Goal: Task Accomplishment & Management: Manage account settings

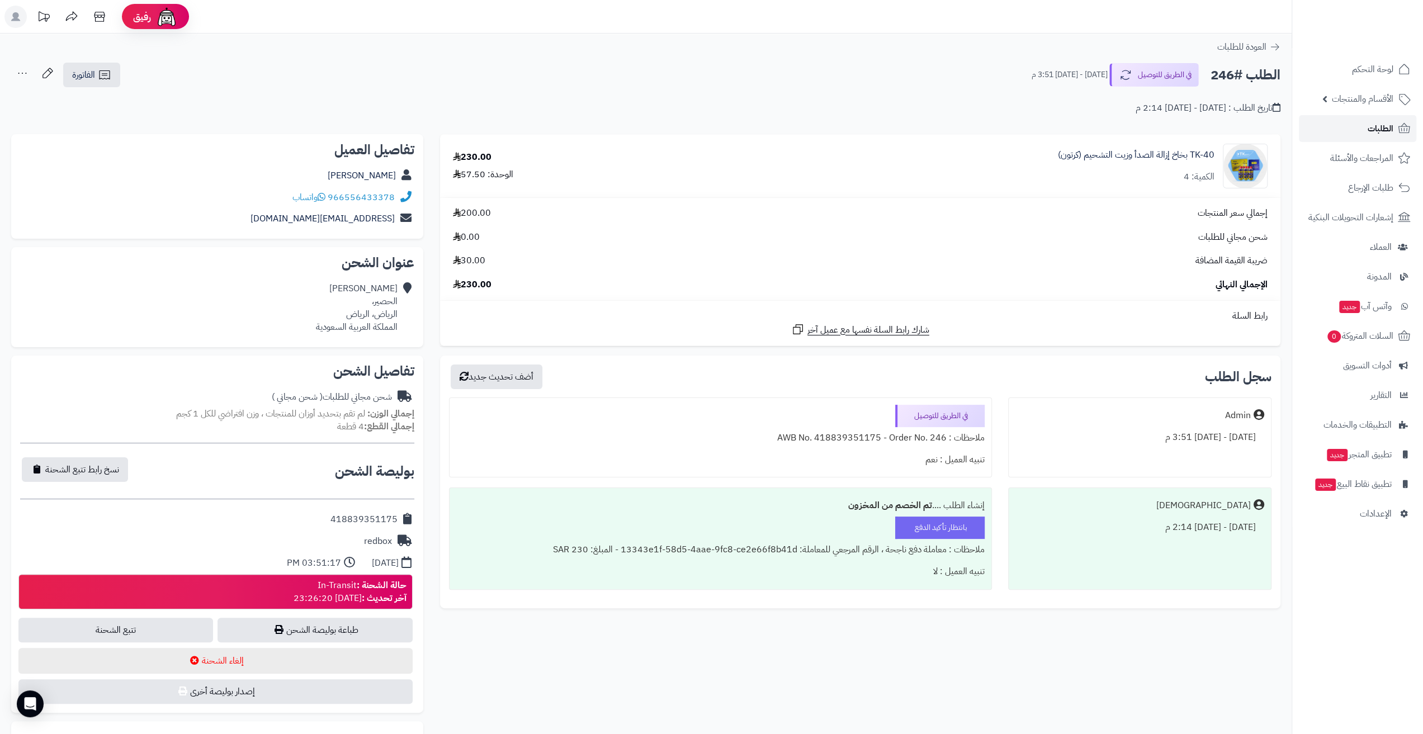
click at [1343, 120] on link "الطلبات" at bounding box center [1357, 128] width 117 height 27
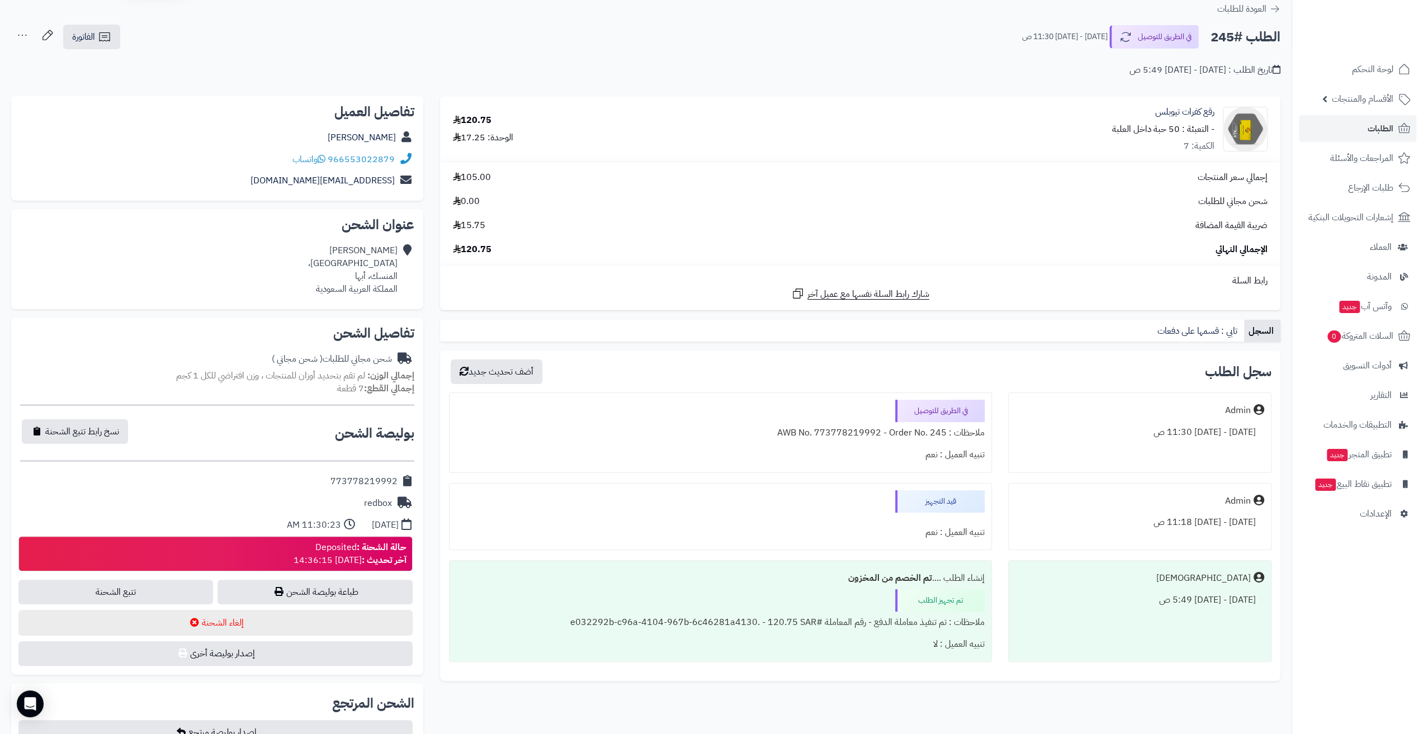
scroll to position [56, 0]
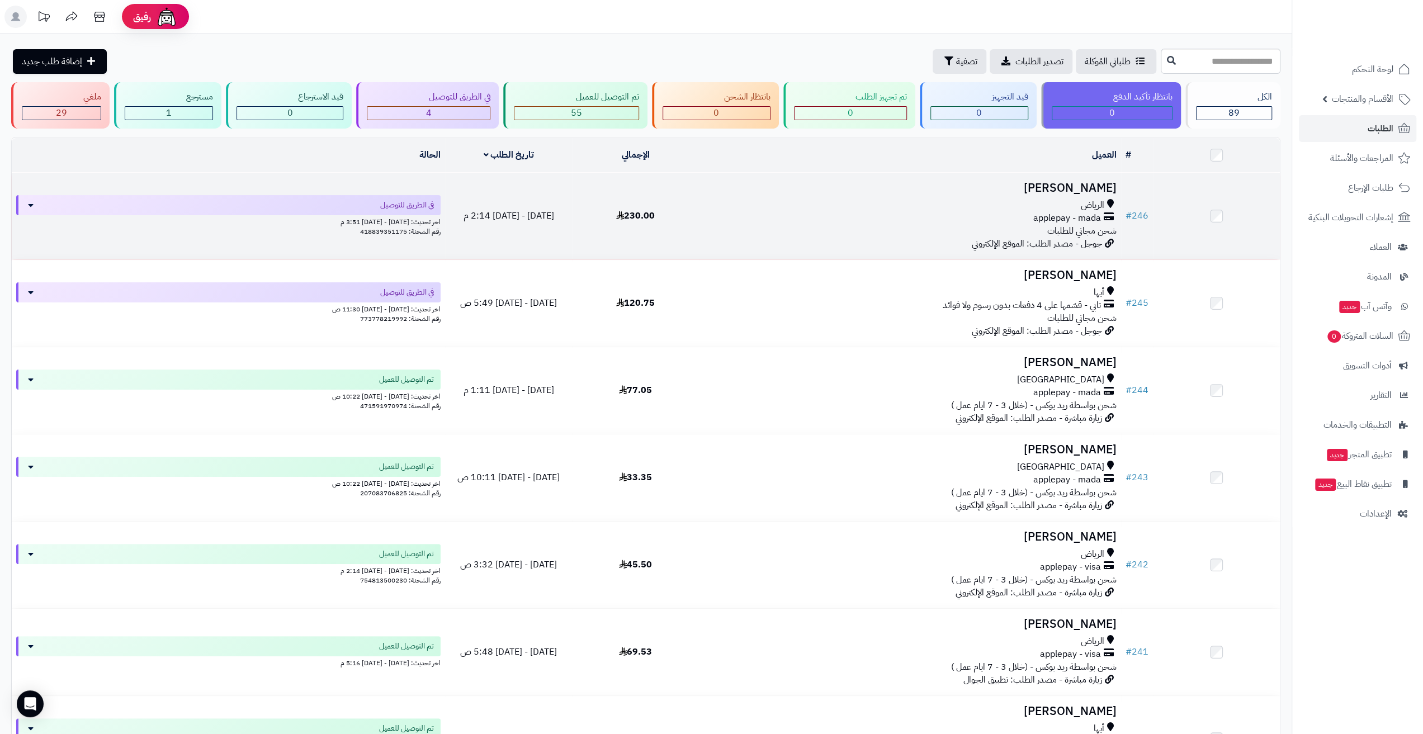
click at [479, 189] on td "[DATE] - [DATE] 2:14 م" at bounding box center [508, 216] width 127 height 87
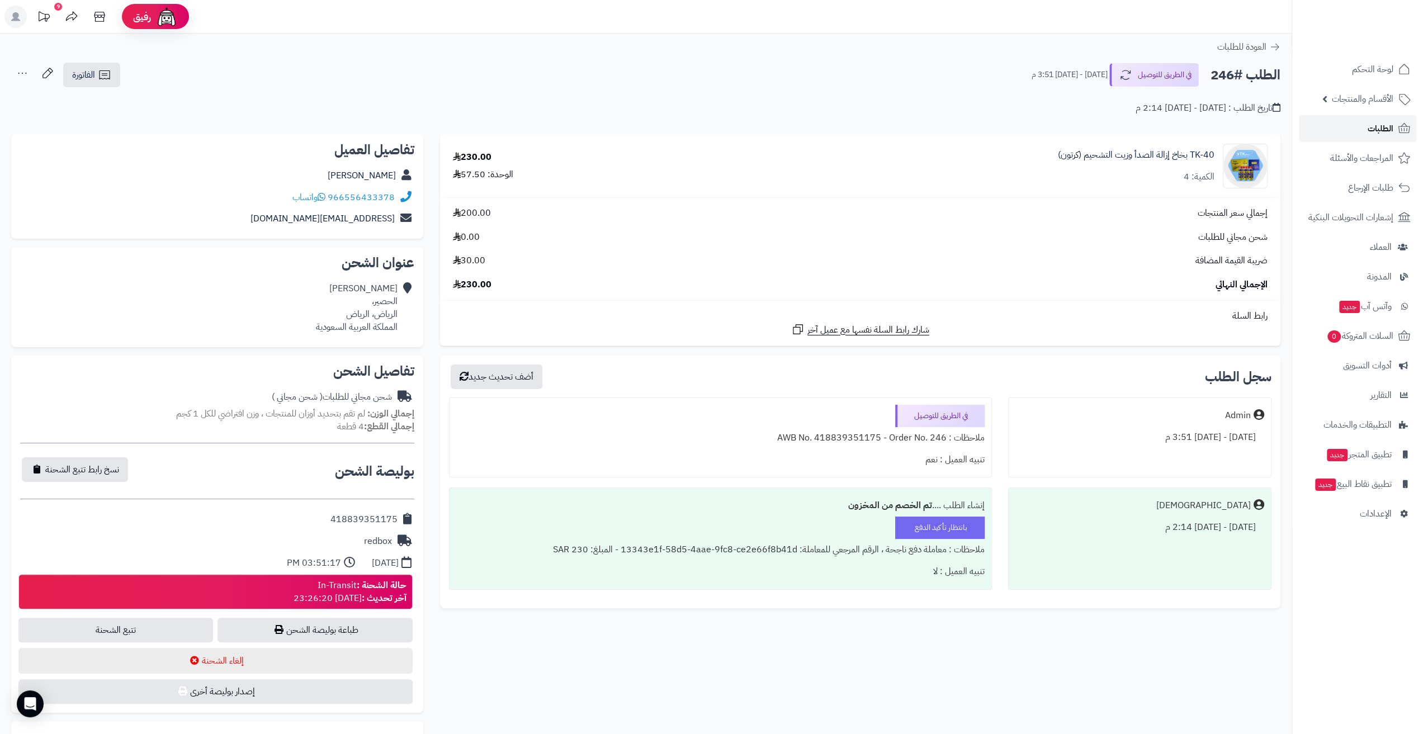
click at [1344, 130] on link "الطلبات" at bounding box center [1357, 128] width 117 height 27
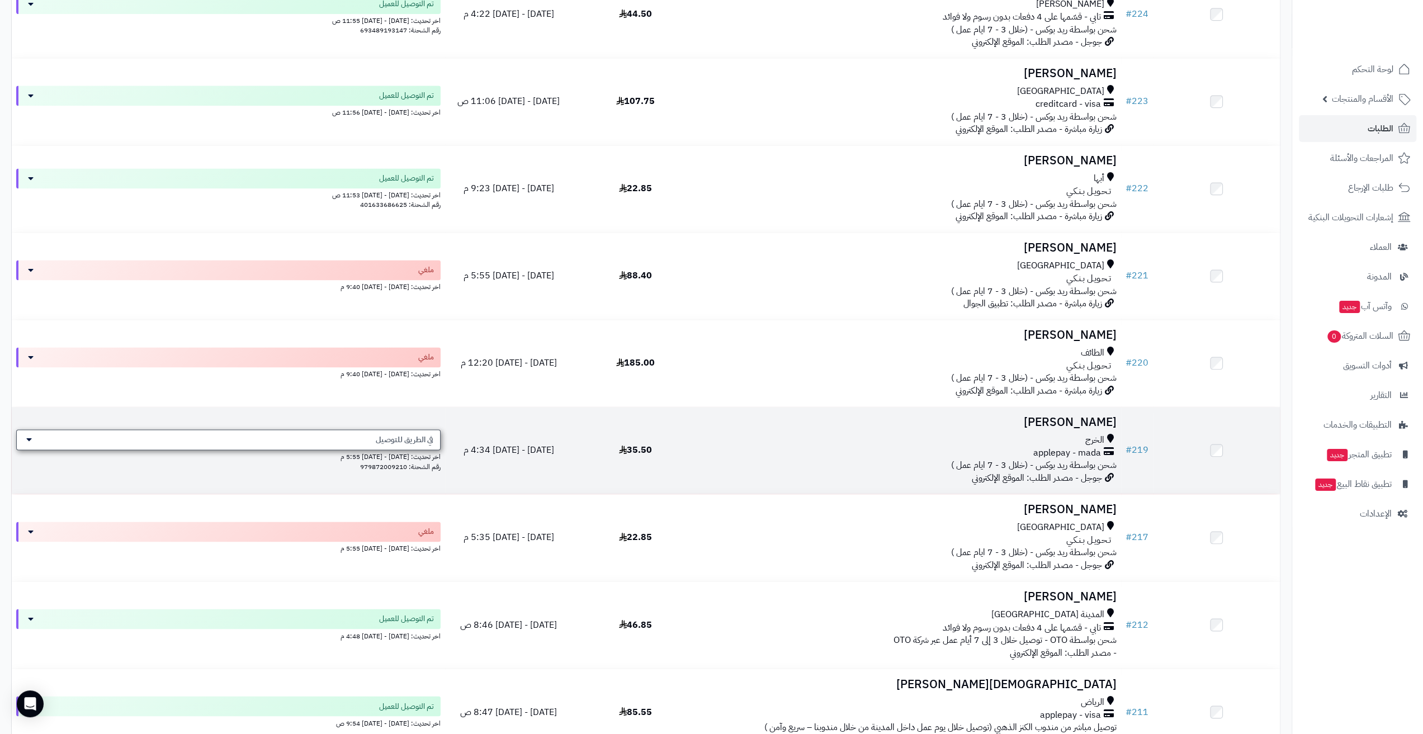
scroll to position [1566, 0]
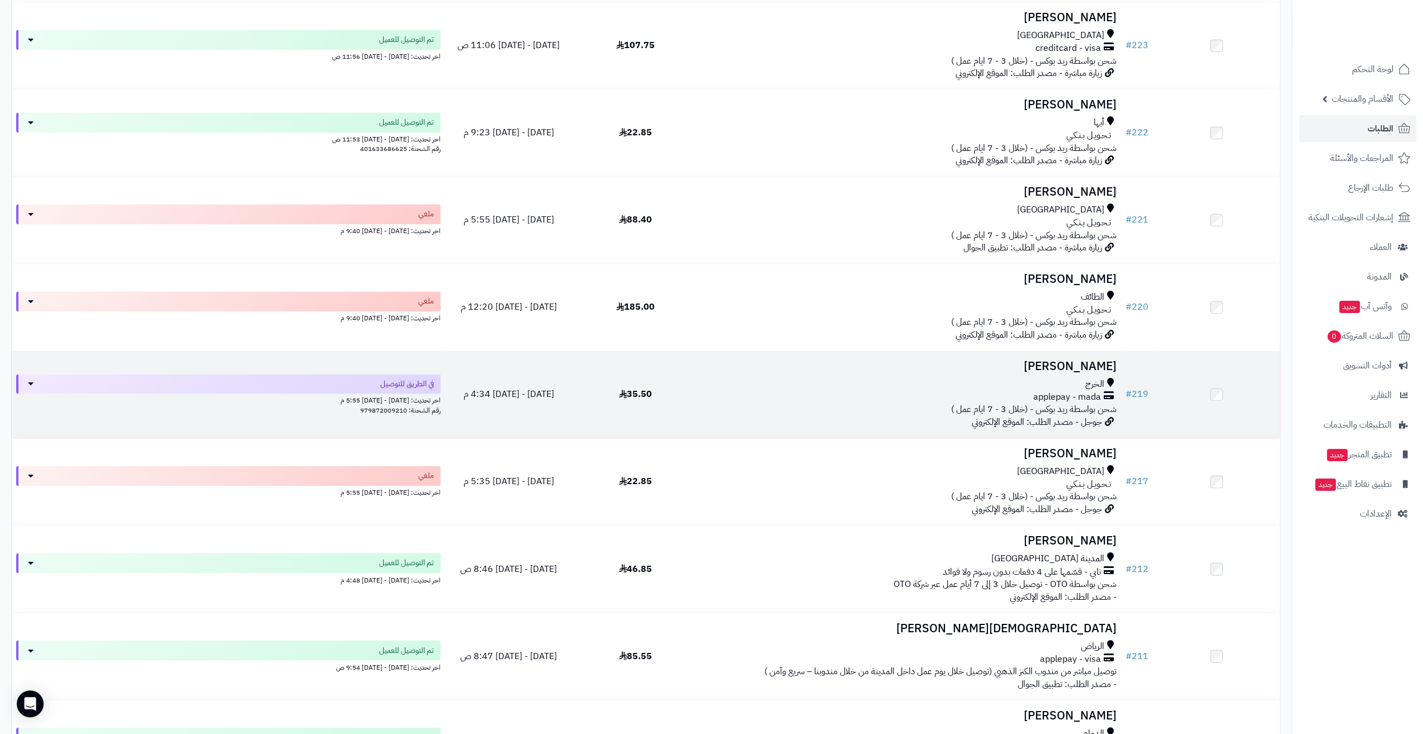
click at [789, 393] on div "applepay - mada" at bounding box center [909, 397] width 413 height 13
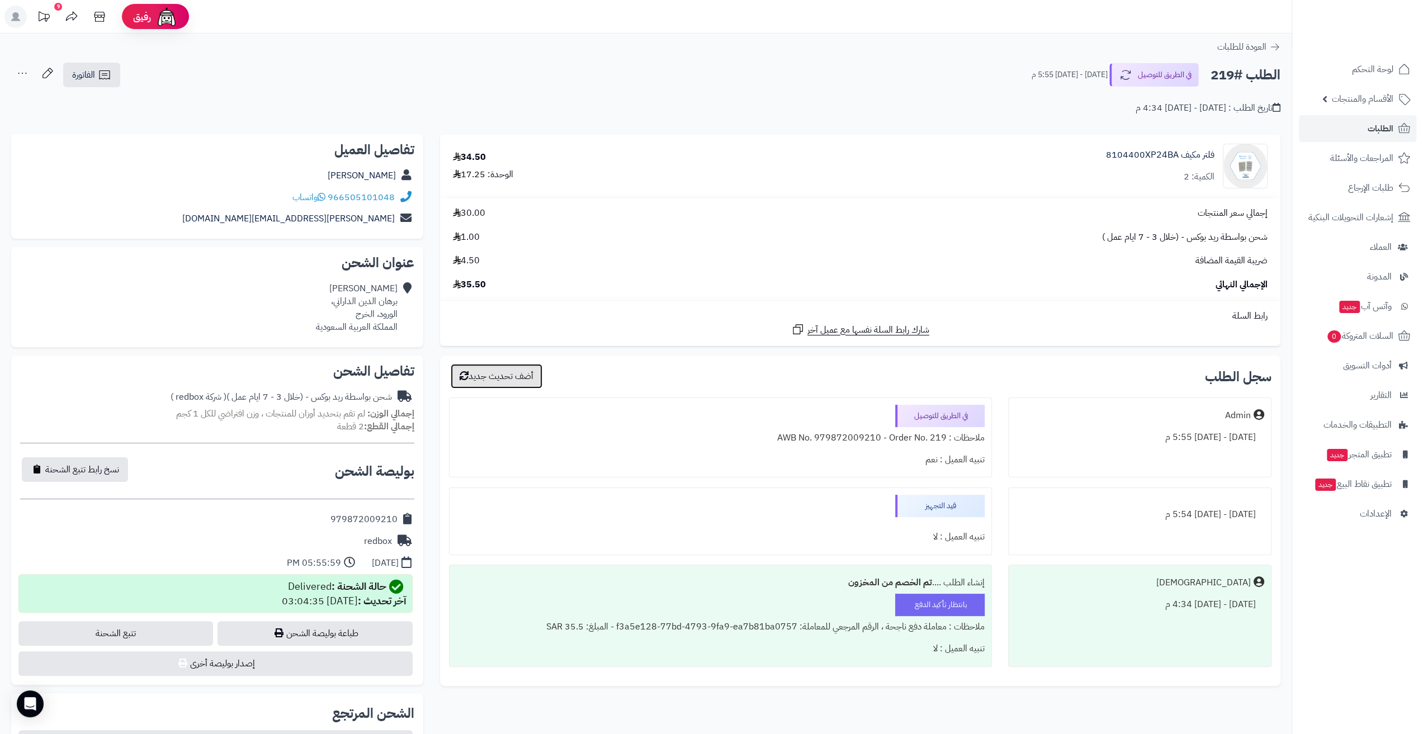
click at [513, 379] on button "أضف تحديث جديد" at bounding box center [497, 376] width 92 height 25
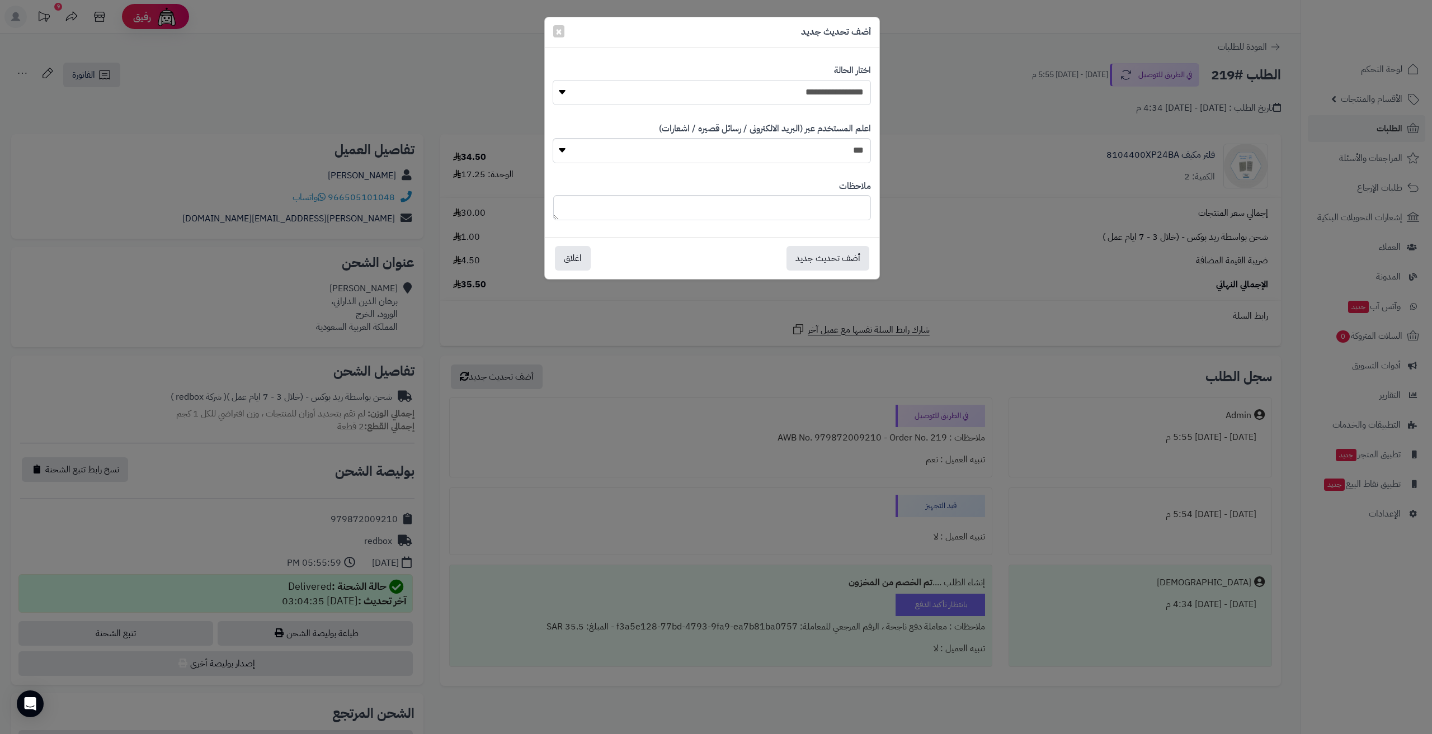
click at [723, 89] on select "**********" at bounding box center [712, 92] width 318 height 25
select select "**"
click at [553, 80] on select "**********" at bounding box center [712, 92] width 318 height 25
click at [825, 261] on button "أضف تحديث جديد" at bounding box center [827, 257] width 83 height 25
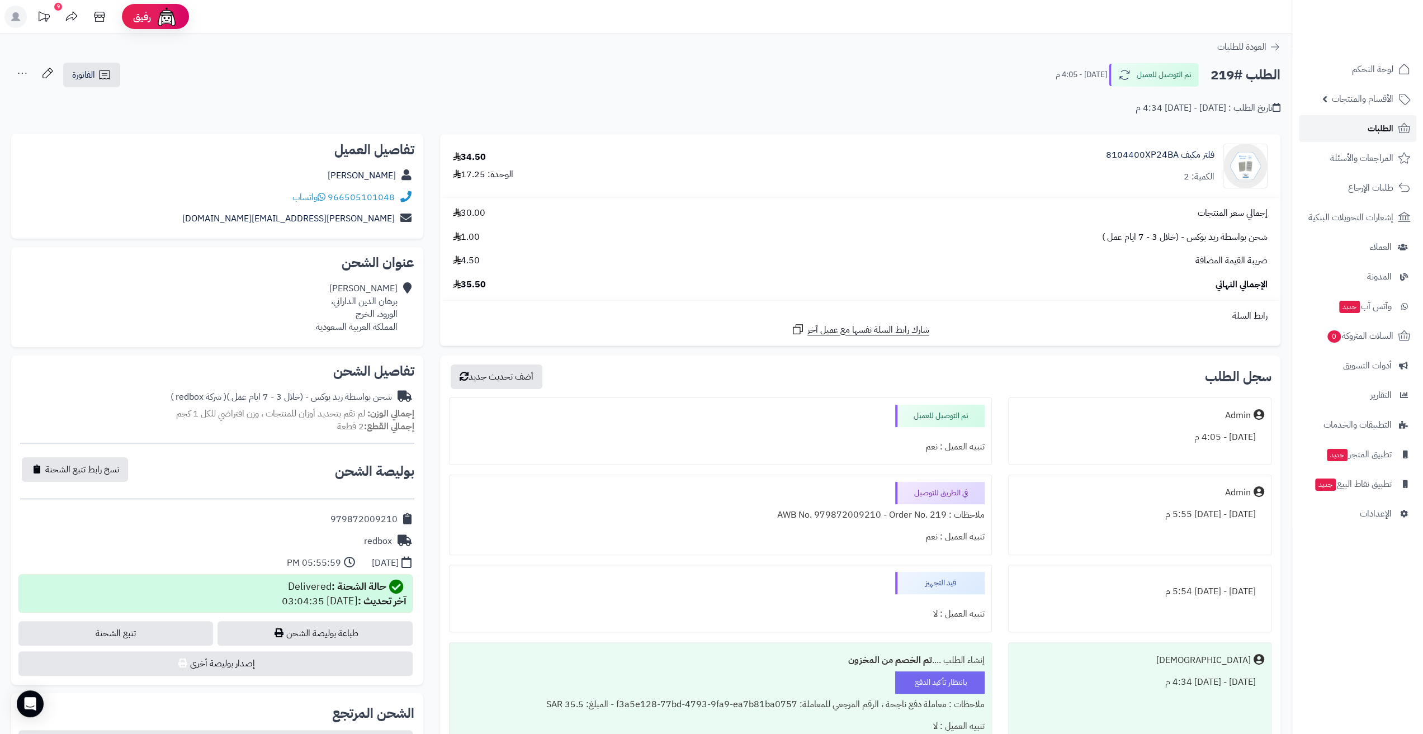
click at [1326, 131] on link "الطلبات" at bounding box center [1357, 128] width 117 height 27
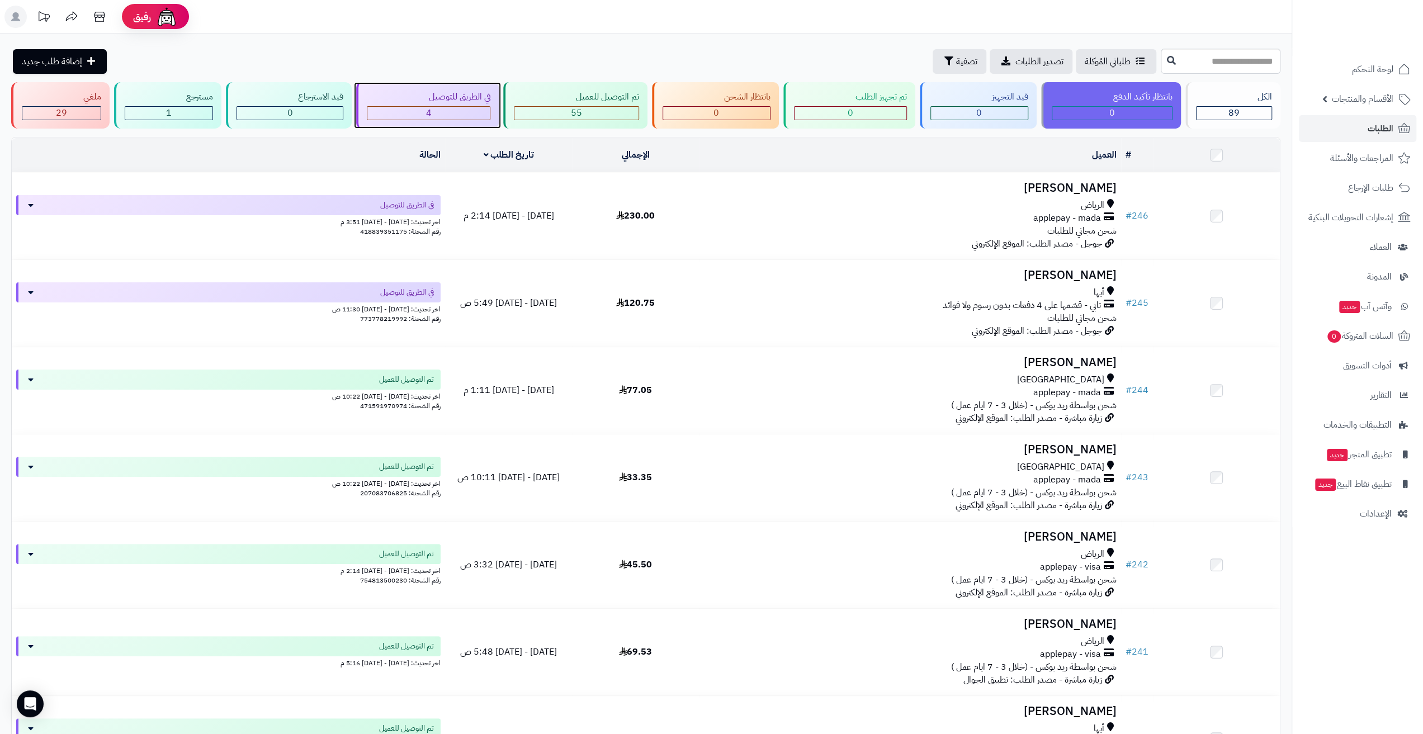
click at [442, 92] on div "في الطريق للتوصيل" at bounding box center [429, 97] width 124 height 13
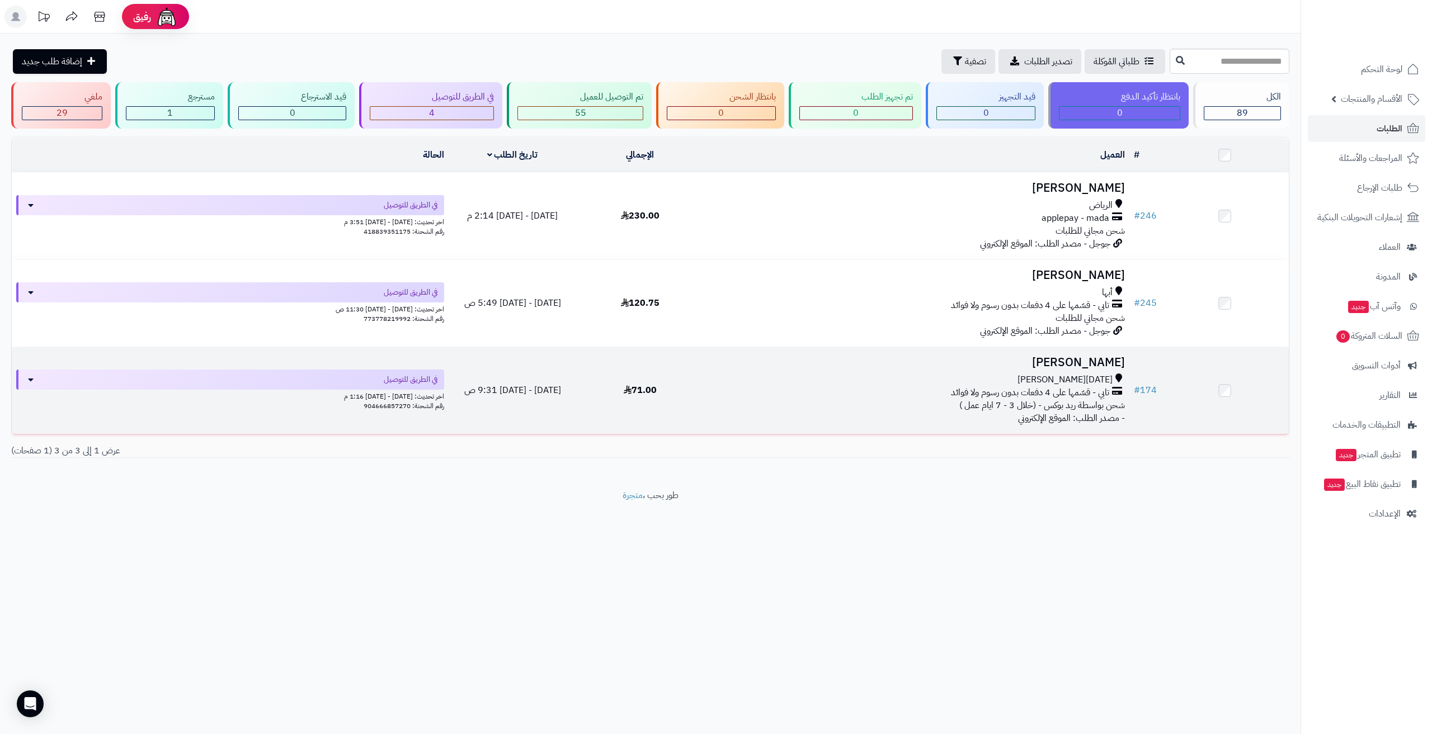
click at [1063, 363] on h3 "[PERSON_NAME]" at bounding box center [916, 362] width 416 height 13
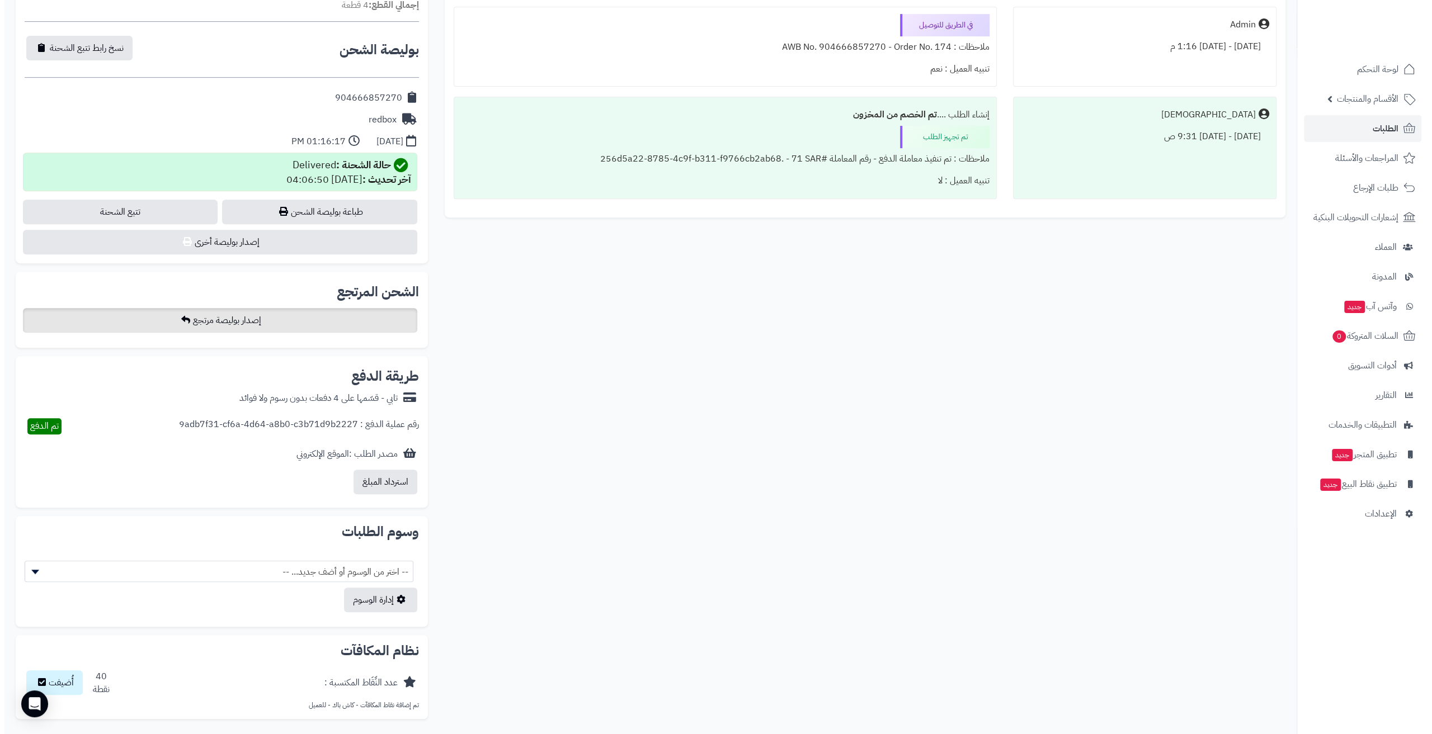
scroll to position [324, 0]
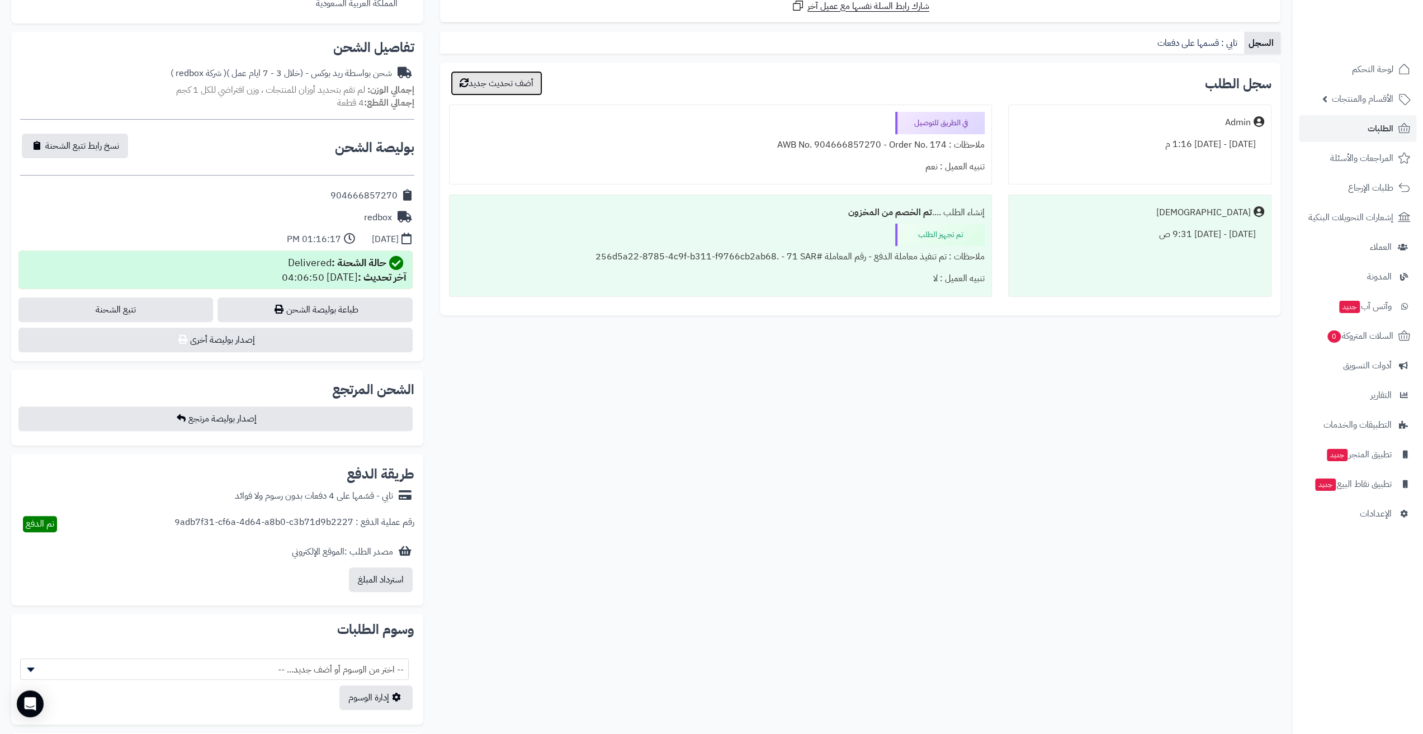
click at [492, 90] on button "أضف تحديث جديد" at bounding box center [497, 83] width 92 height 25
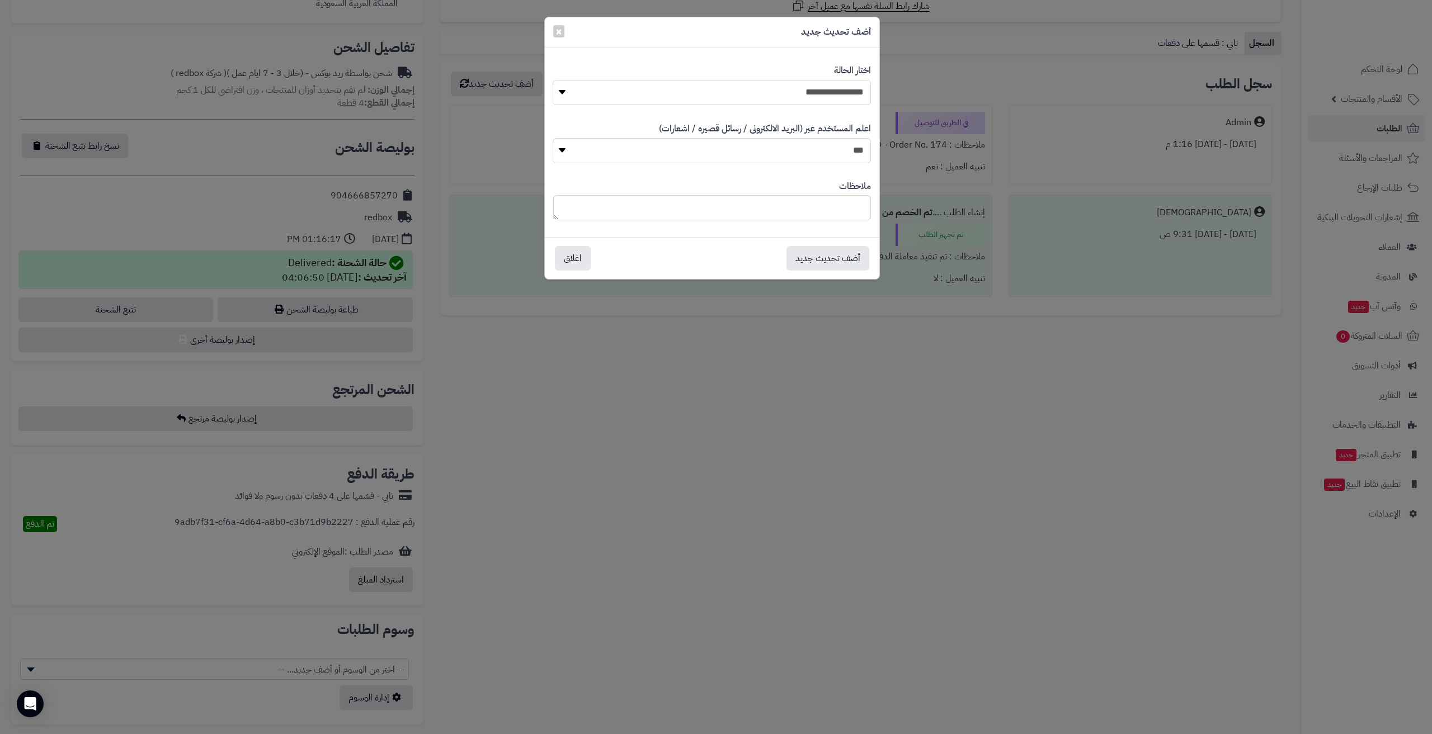
click at [731, 92] on select "**********" at bounding box center [712, 92] width 318 height 25
select select "**"
click at [553, 80] on select "**********" at bounding box center [712, 92] width 318 height 25
click at [825, 252] on button "أضف تحديث جديد" at bounding box center [827, 257] width 83 height 25
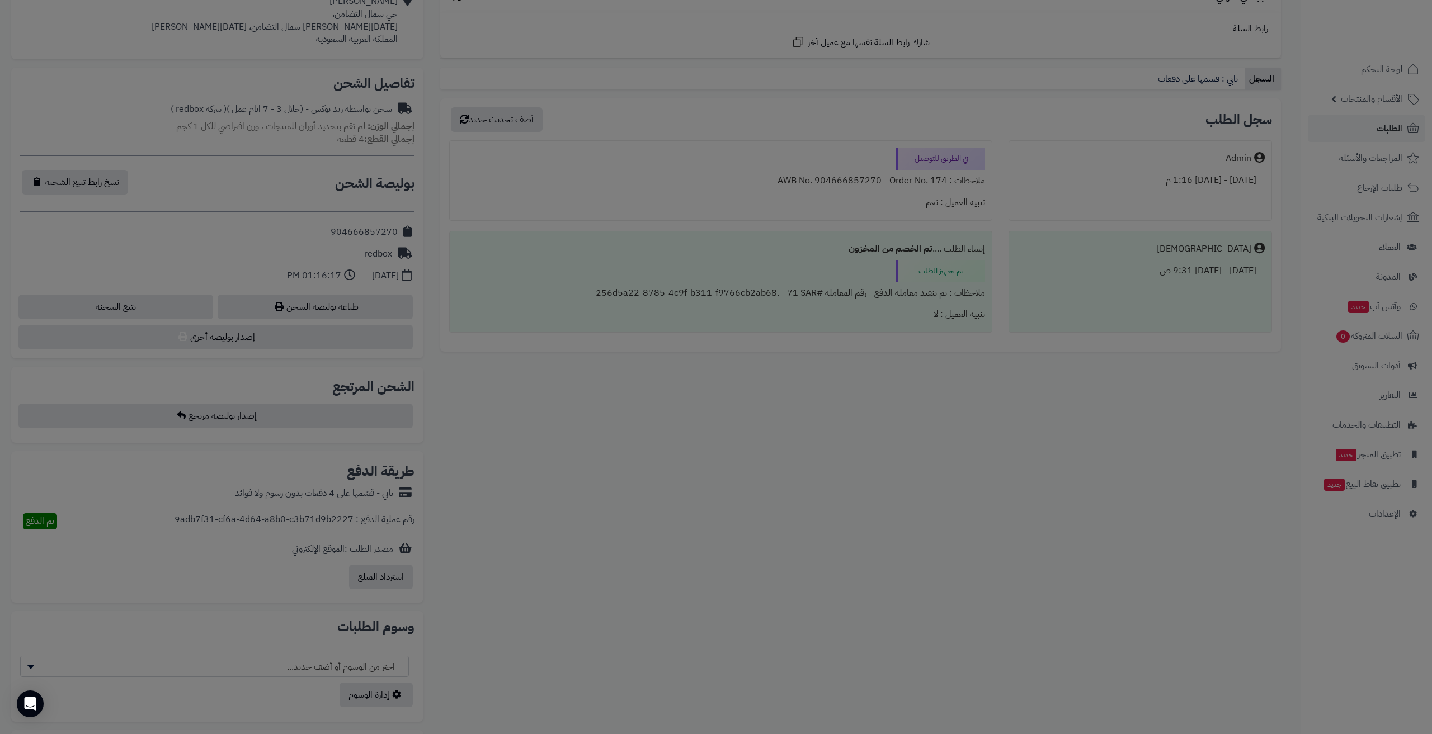
scroll to position [360, 0]
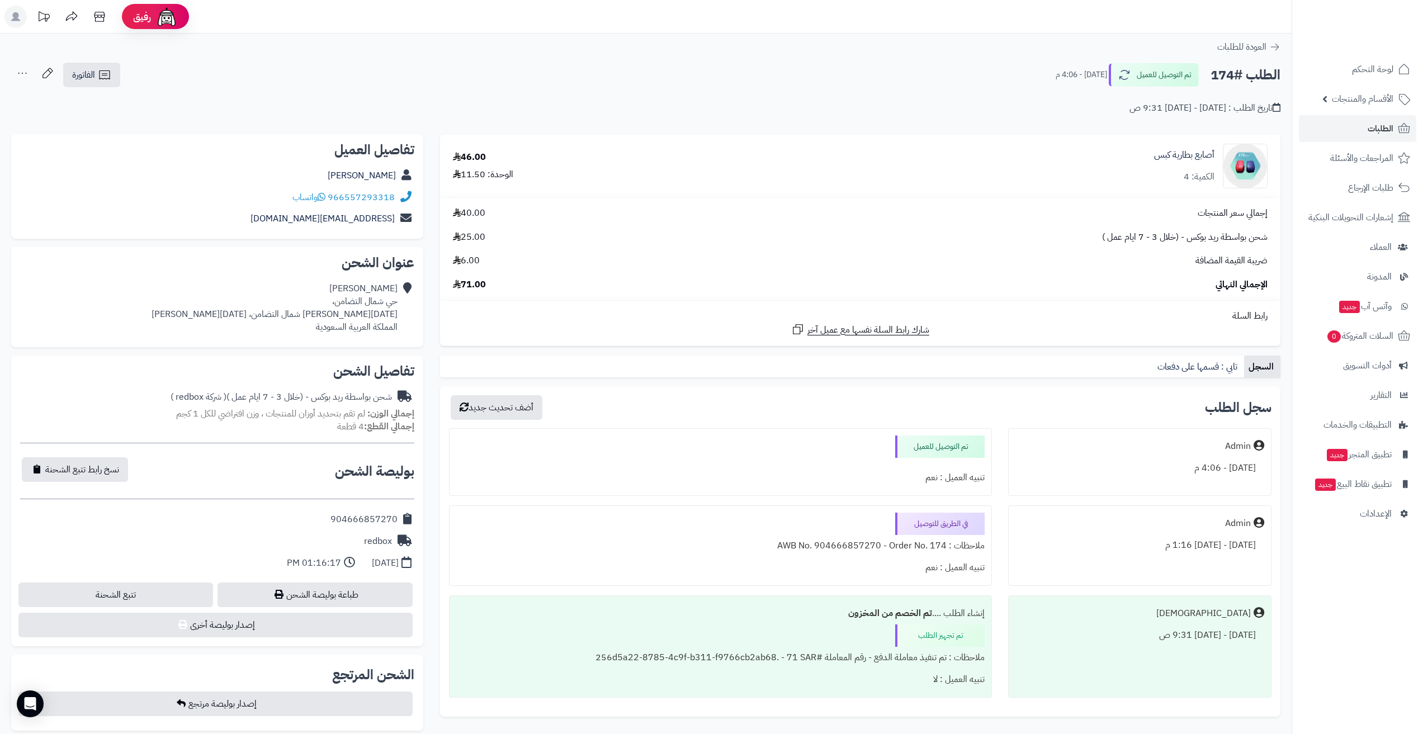
scroll to position [324, 0]
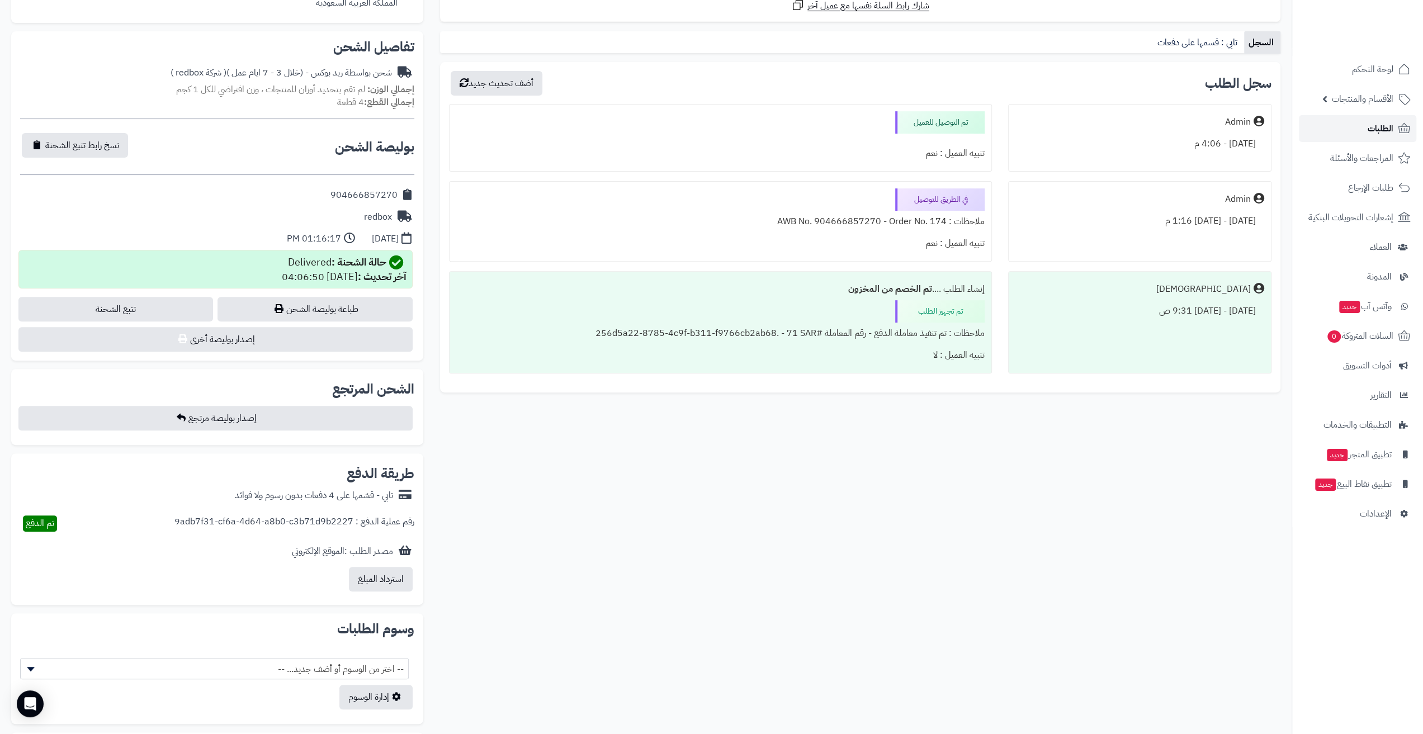
click at [1337, 128] on link "الطلبات" at bounding box center [1357, 128] width 117 height 27
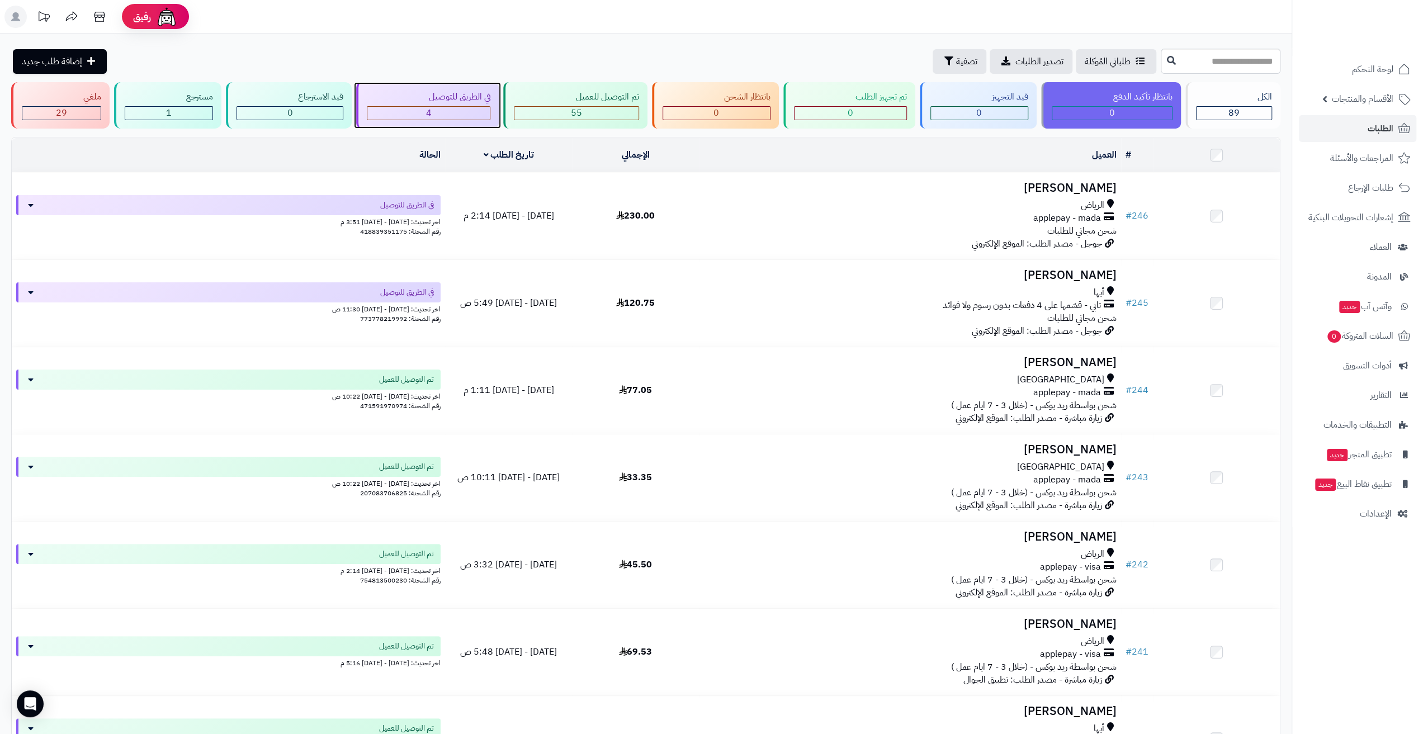
click at [408, 95] on div "في الطريق للتوصيل" at bounding box center [429, 97] width 124 height 13
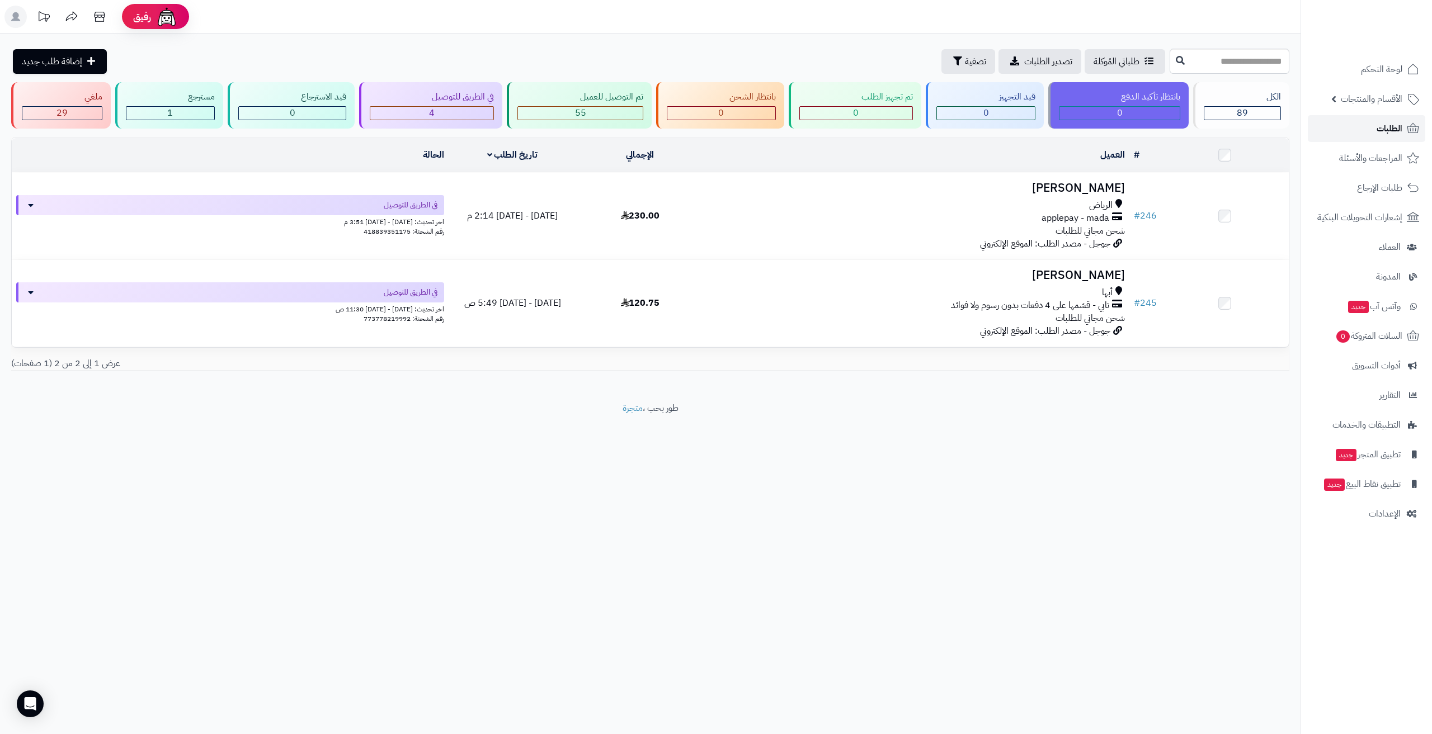
click at [1355, 125] on link "الطلبات" at bounding box center [1365, 128] width 117 height 27
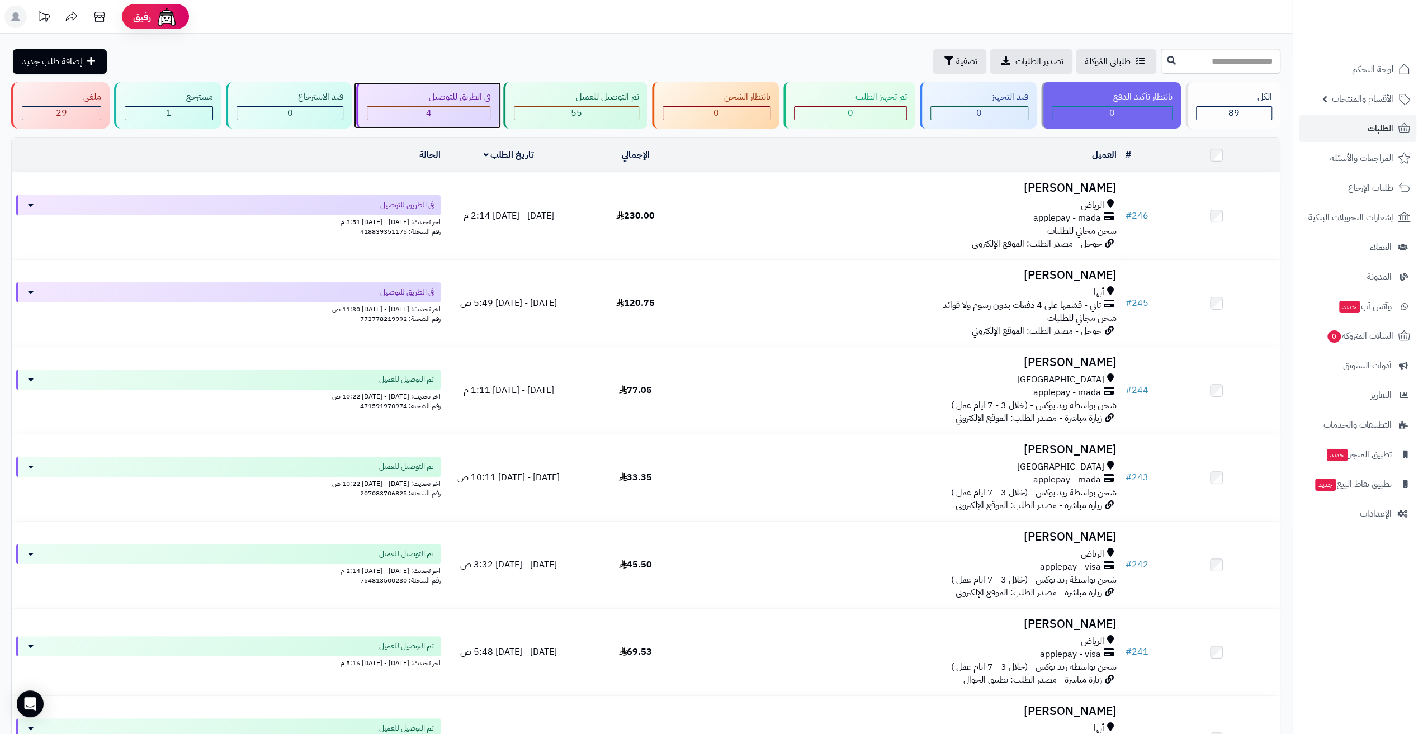
click at [470, 95] on div "في الطريق للتوصيل" at bounding box center [429, 97] width 124 height 13
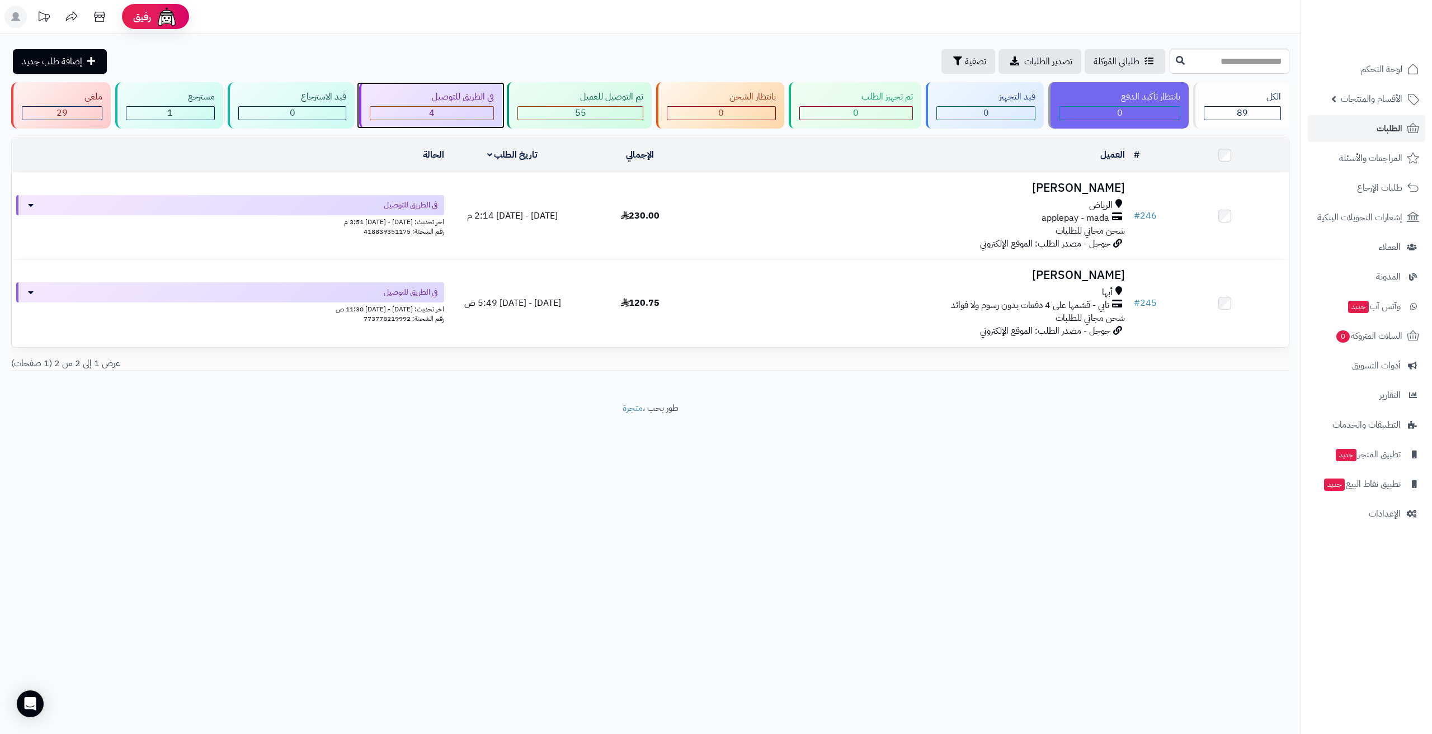
click at [455, 111] on div "4" at bounding box center [432, 113] width 124 height 13
click at [1386, 133] on span "الطلبات" at bounding box center [1389, 129] width 26 height 16
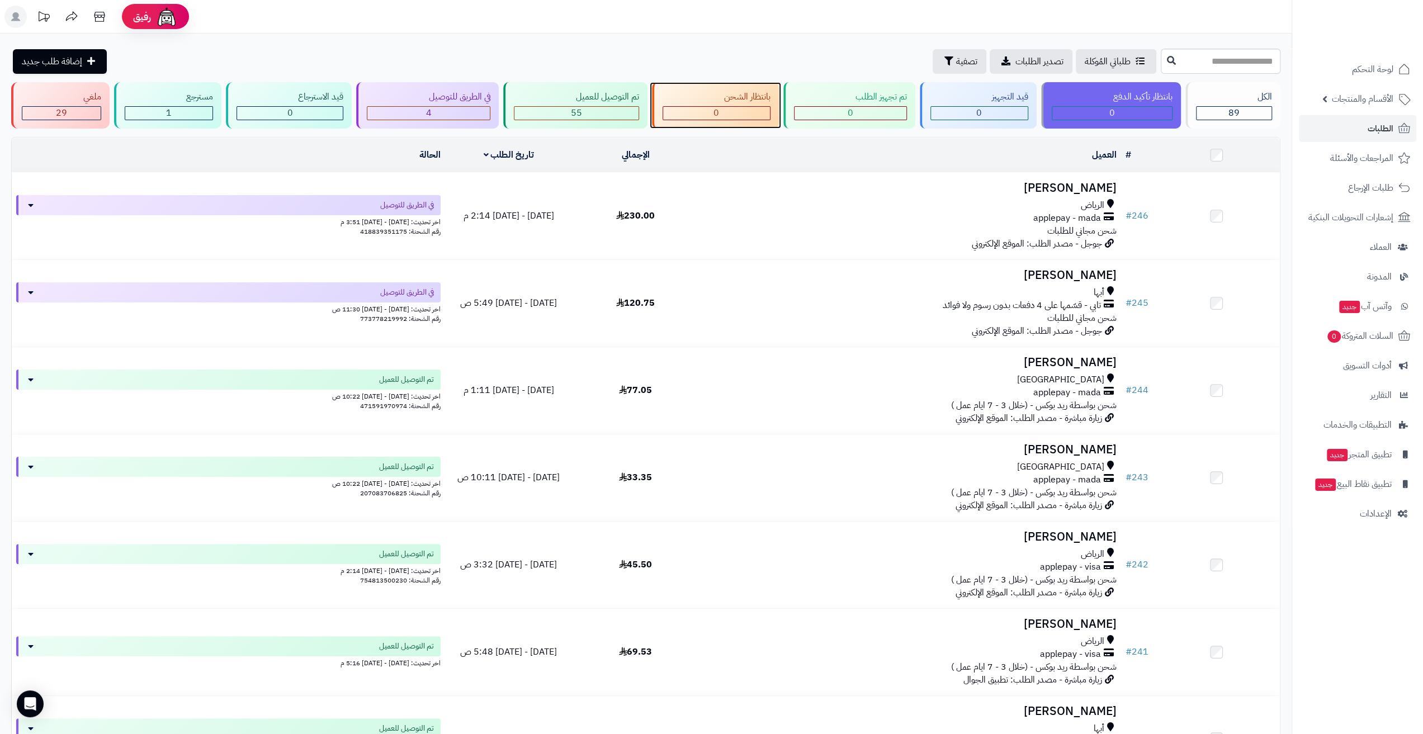
click at [719, 110] on div "0" at bounding box center [716, 113] width 107 height 13
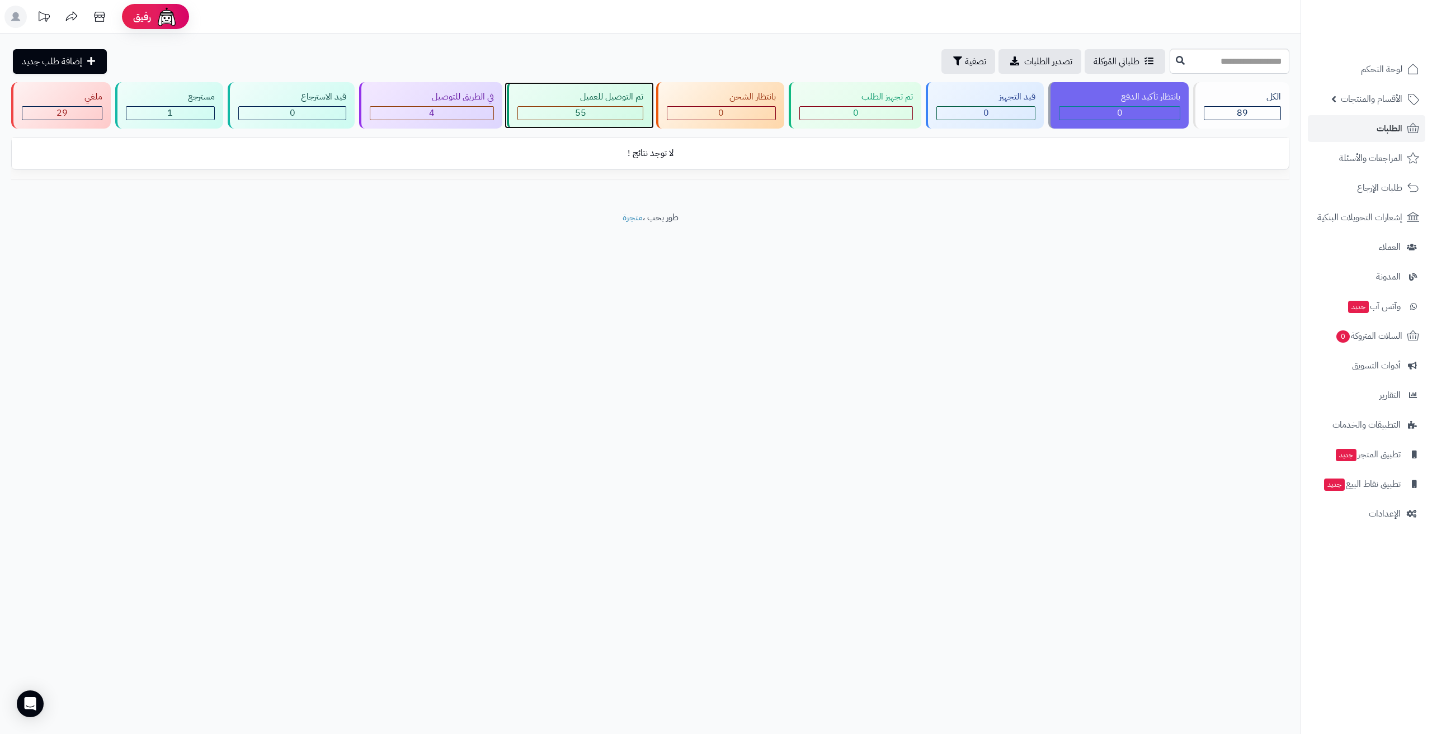
click at [626, 109] on div "55" at bounding box center [580, 113] width 125 height 13
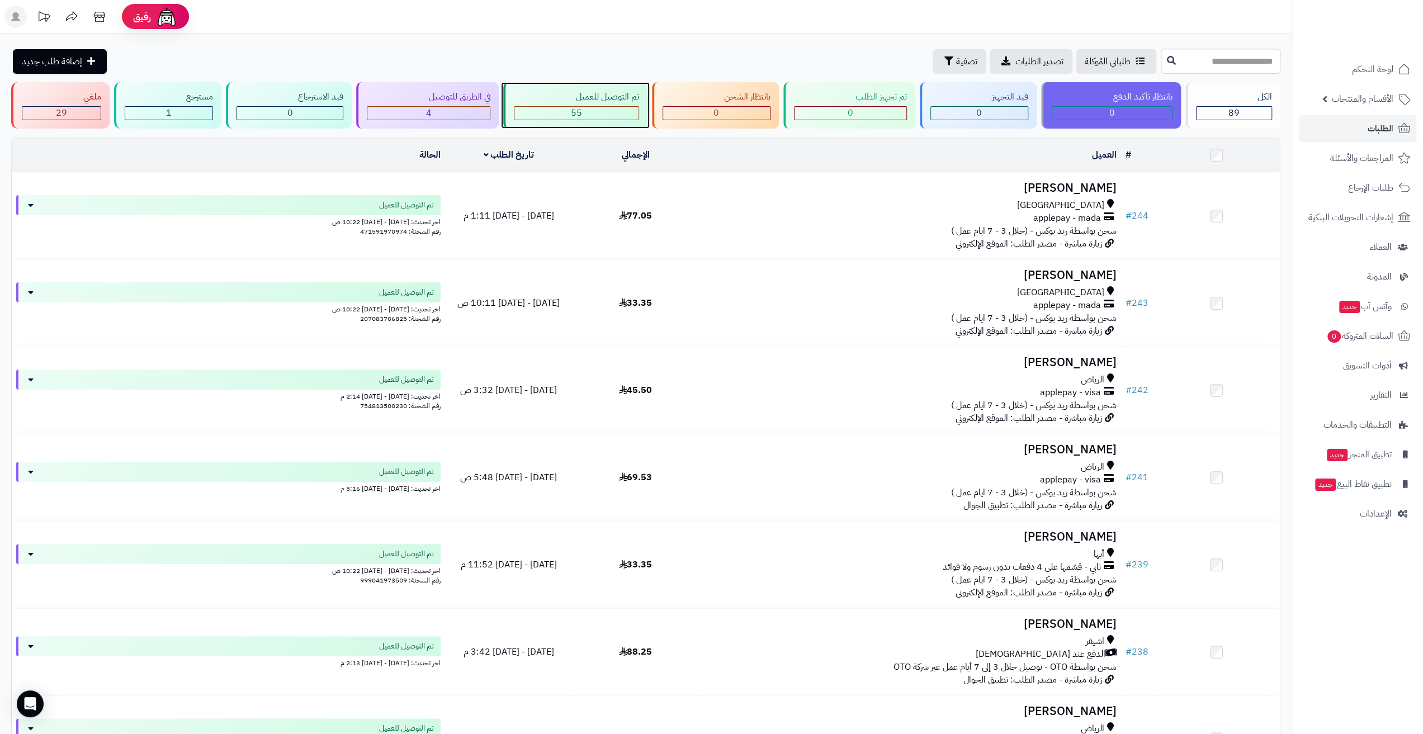
click at [615, 106] on div "تم التوصيل للعميل 55" at bounding box center [575, 105] width 144 height 46
click at [1380, 64] on span "لوحة التحكم" at bounding box center [1373, 70] width 41 height 16
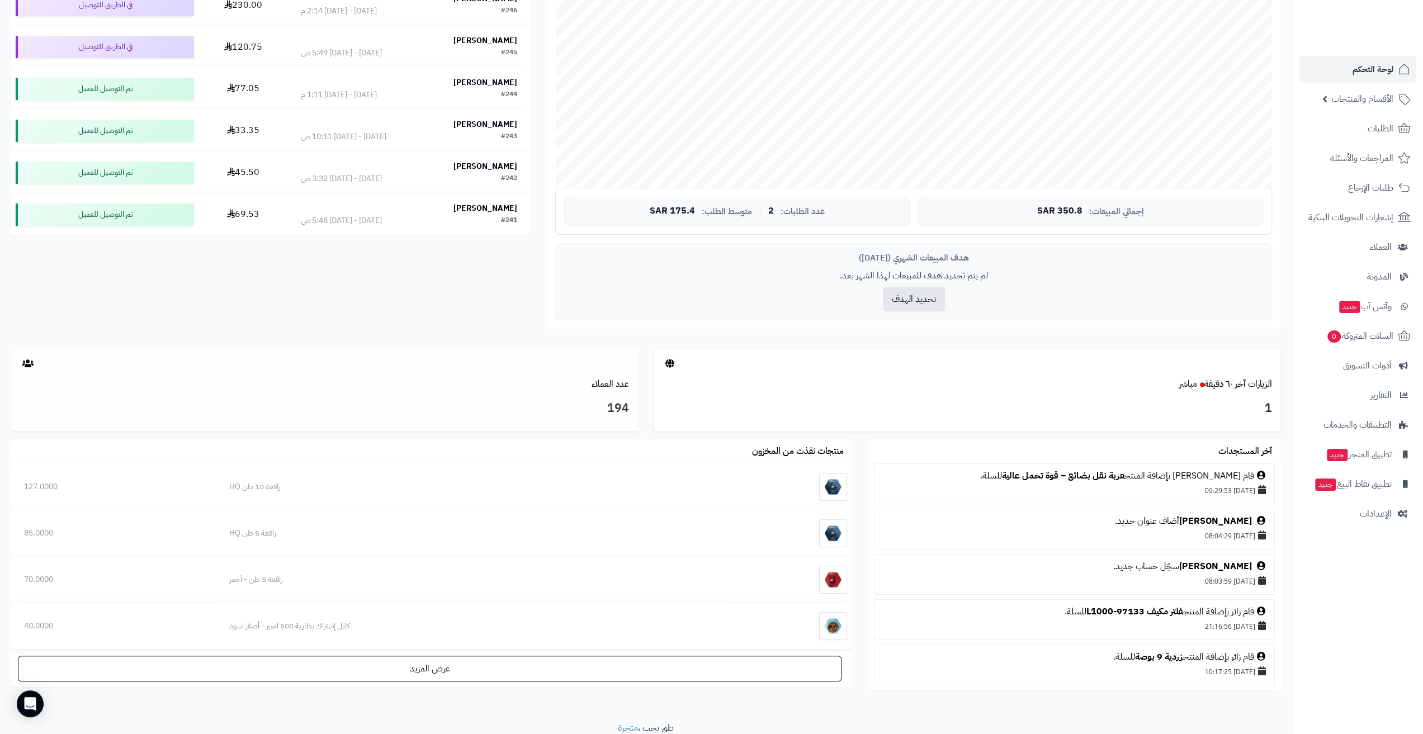
scroll to position [289, 0]
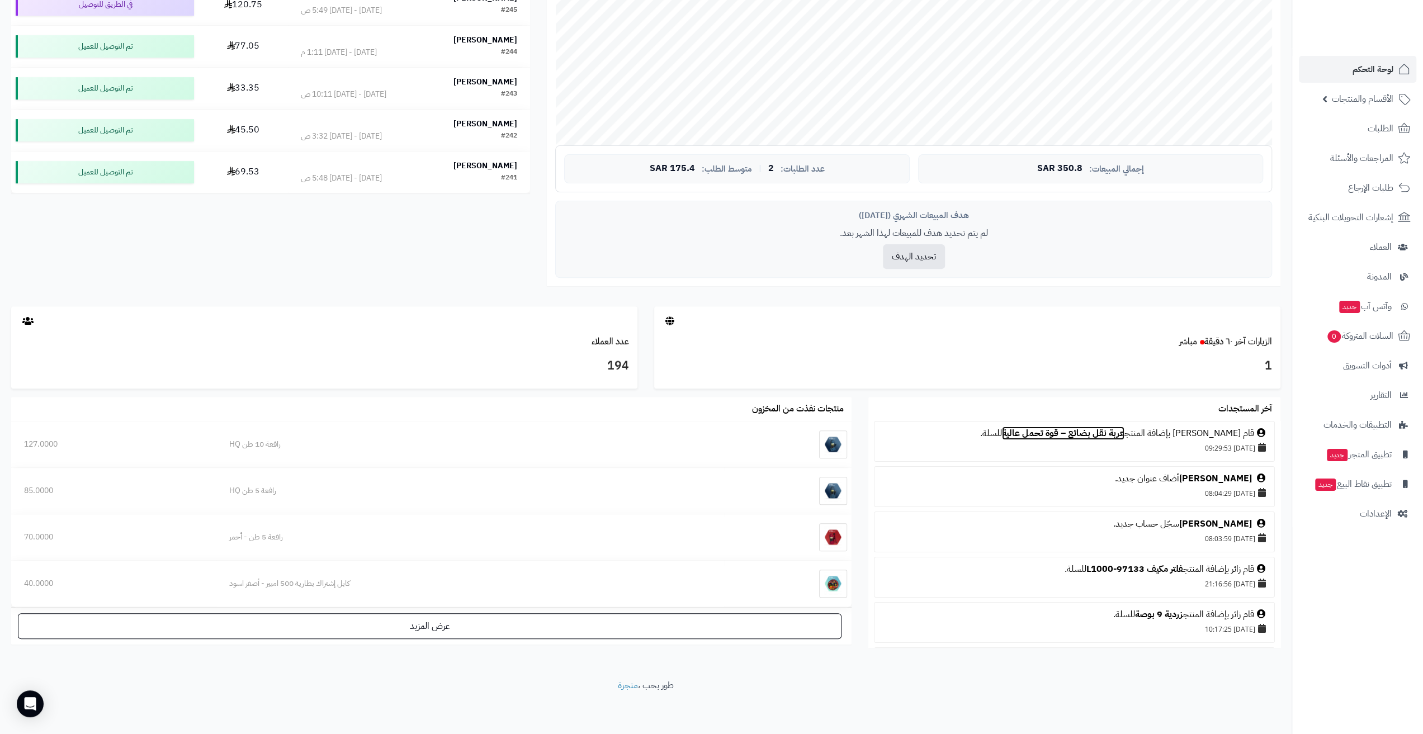
click at [1079, 432] on link "عربة نقل بضائع – قوة تحمل عالية" at bounding box center [1063, 433] width 122 height 13
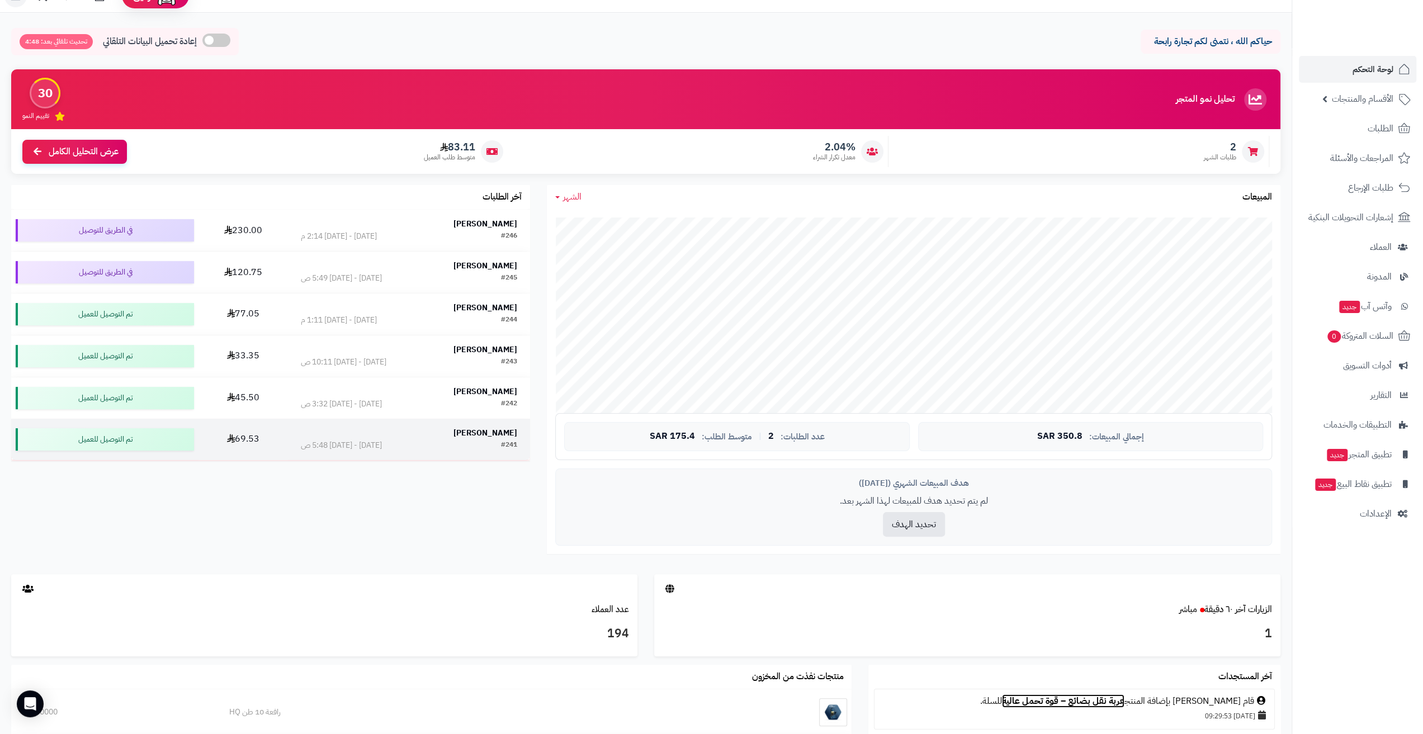
scroll to position [0, 0]
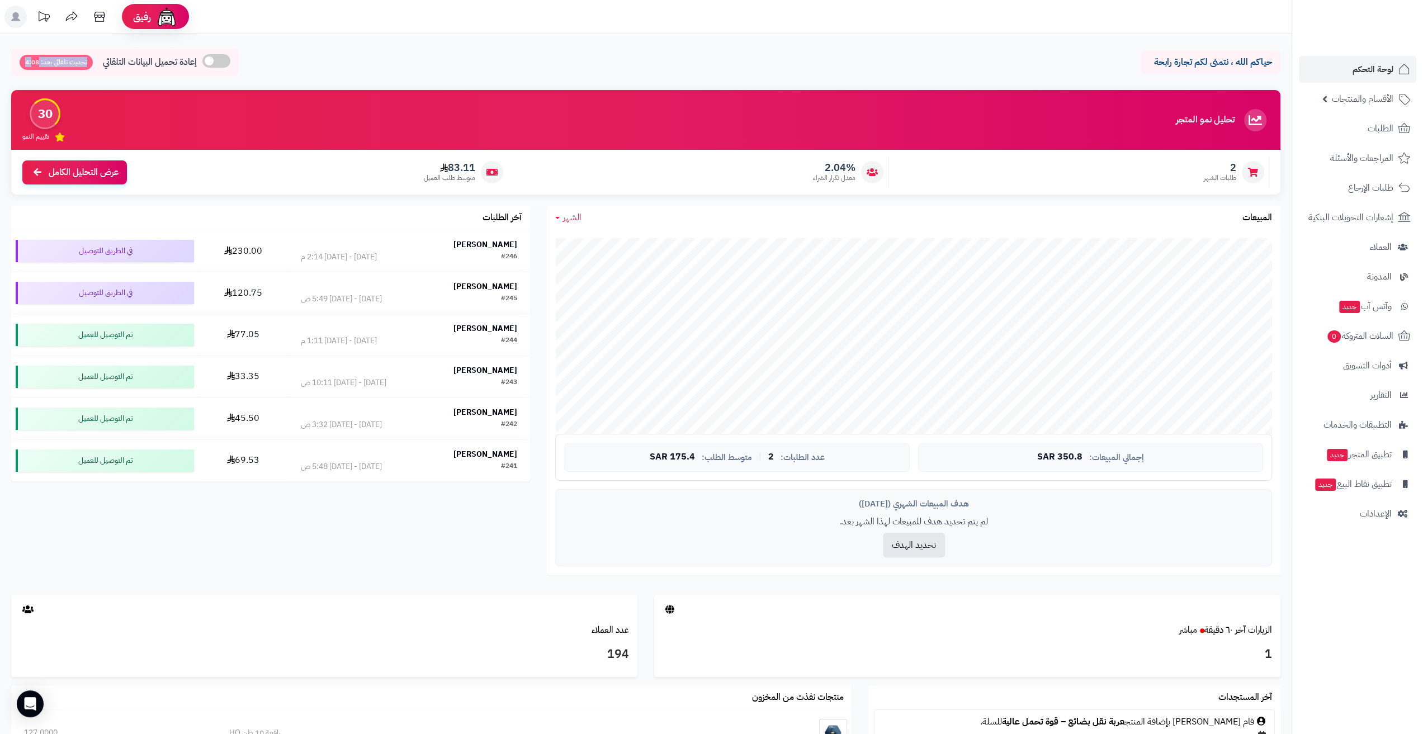
drag, startPoint x: 31, startPoint y: 60, endPoint x: 89, endPoint y: 64, distance: 58.3
click at [89, 64] on span "تحديث تلقائي بعد: 4:08" at bounding box center [56, 62] width 73 height 15
click at [91, 64] on span "تحديث تلقائي بعد: 4:07" at bounding box center [56, 62] width 73 height 15
drag, startPoint x: 88, startPoint y: 64, endPoint x: 18, endPoint y: 58, distance: 70.2
click at [18, 58] on div "إعادة تحميل البيانات التلقائي تحديث تلقائي بعد: 4:06" at bounding box center [125, 62] width 228 height 27
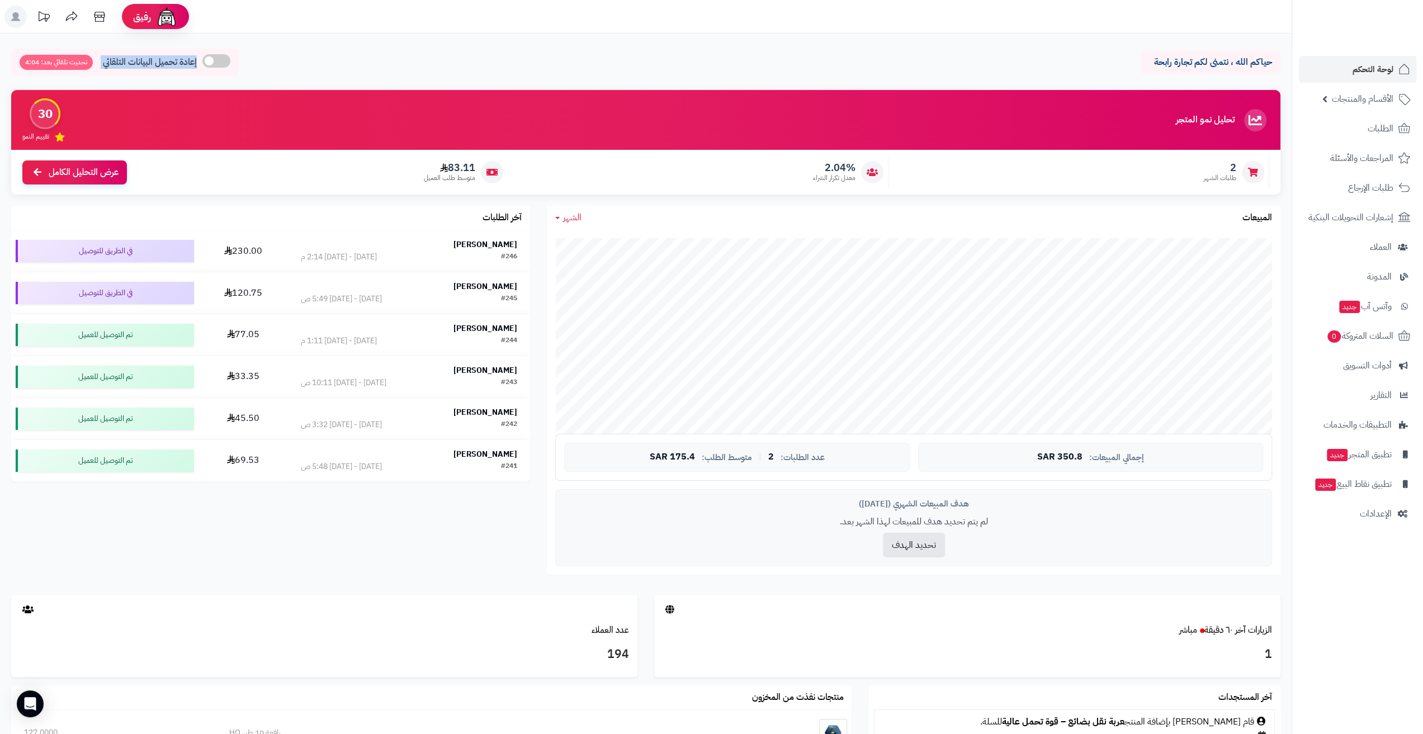
drag, startPoint x: 96, startPoint y: 68, endPoint x: 200, endPoint y: 68, distance: 104.0
click at [200, 68] on div "إعادة تحميل البيانات التلقائي تحديث تلقائي بعد: 4:04" at bounding box center [125, 62] width 228 height 27
drag, startPoint x: 166, startPoint y: 96, endPoint x: 34, endPoint y: 126, distance: 135.0
click at [34, 126] on div "تحليل نمو المتجر المرحلة الأولى 30 تقييم النمو" at bounding box center [645, 120] width 1269 height 60
drag, startPoint x: 37, startPoint y: 122, endPoint x: 35, endPoint y: 112, distance: 10.8
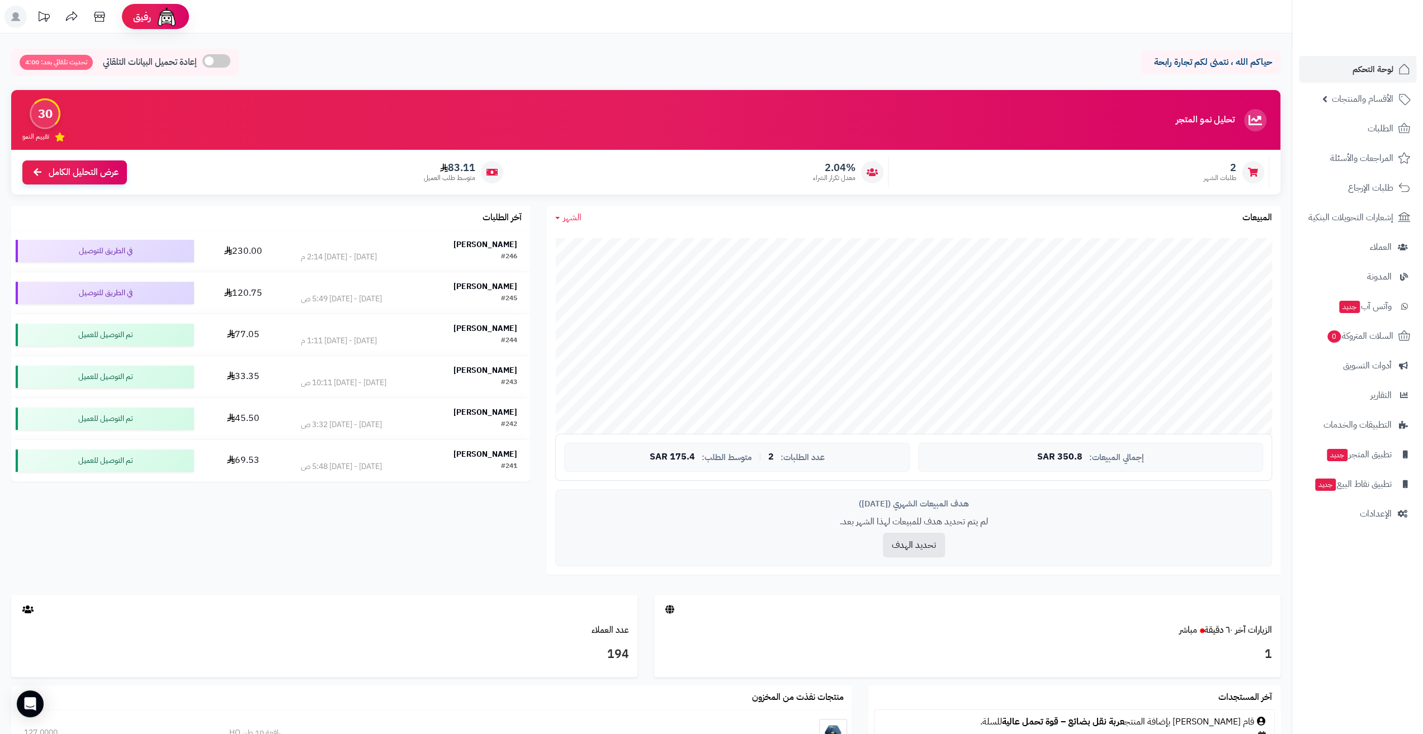
click at [35, 112] on div "30" at bounding box center [45, 113] width 31 height 31
drag, startPoint x: 31, startPoint y: 112, endPoint x: 224, endPoint y: 132, distance: 194.5
click at [100, 110] on div "تحليل نمو المتجر المرحلة الأولى 30 تقييم النمو" at bounding box center [645, 120] width 1269 height 60
click at [1214, 627] on link "الزيارات آخر ٦٠ دقيقة مباشر" at bounding box center [1225, 630] width 93 height 13
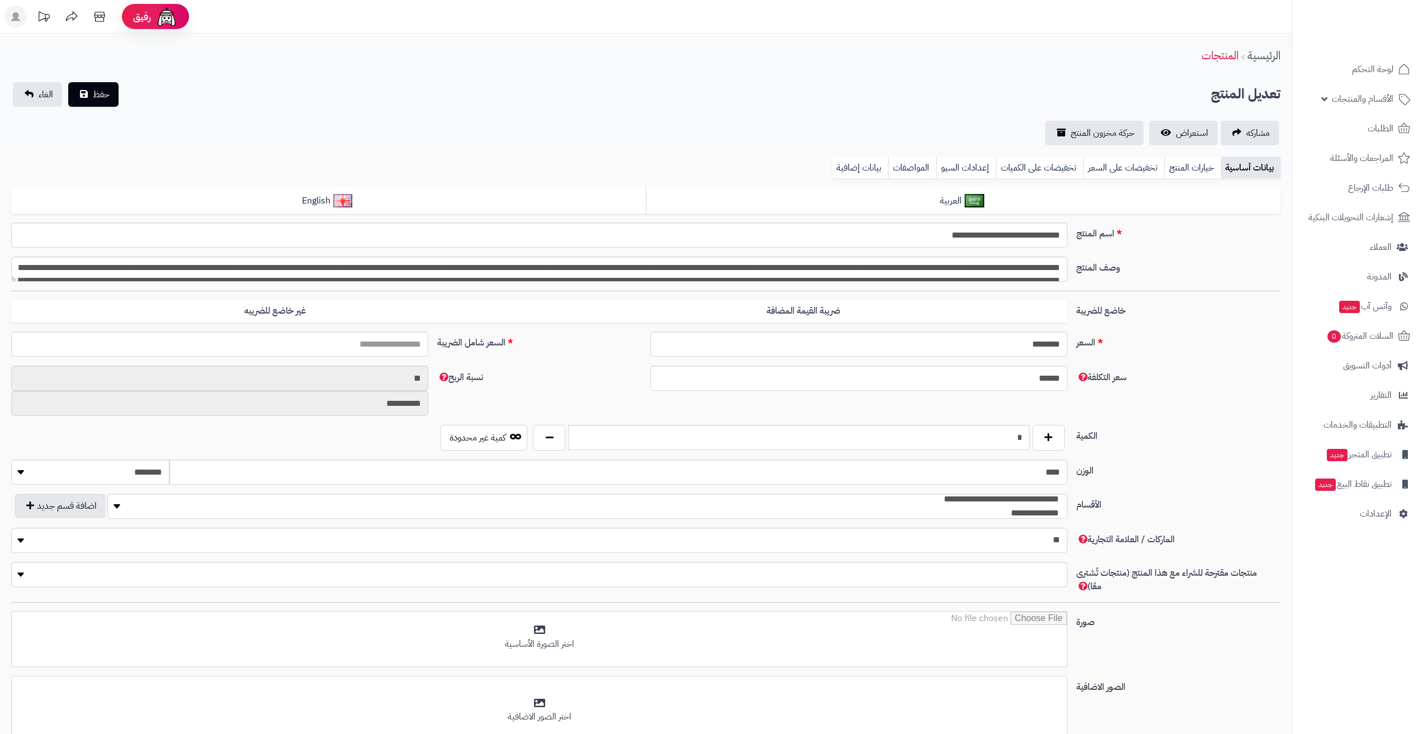
type input "******"
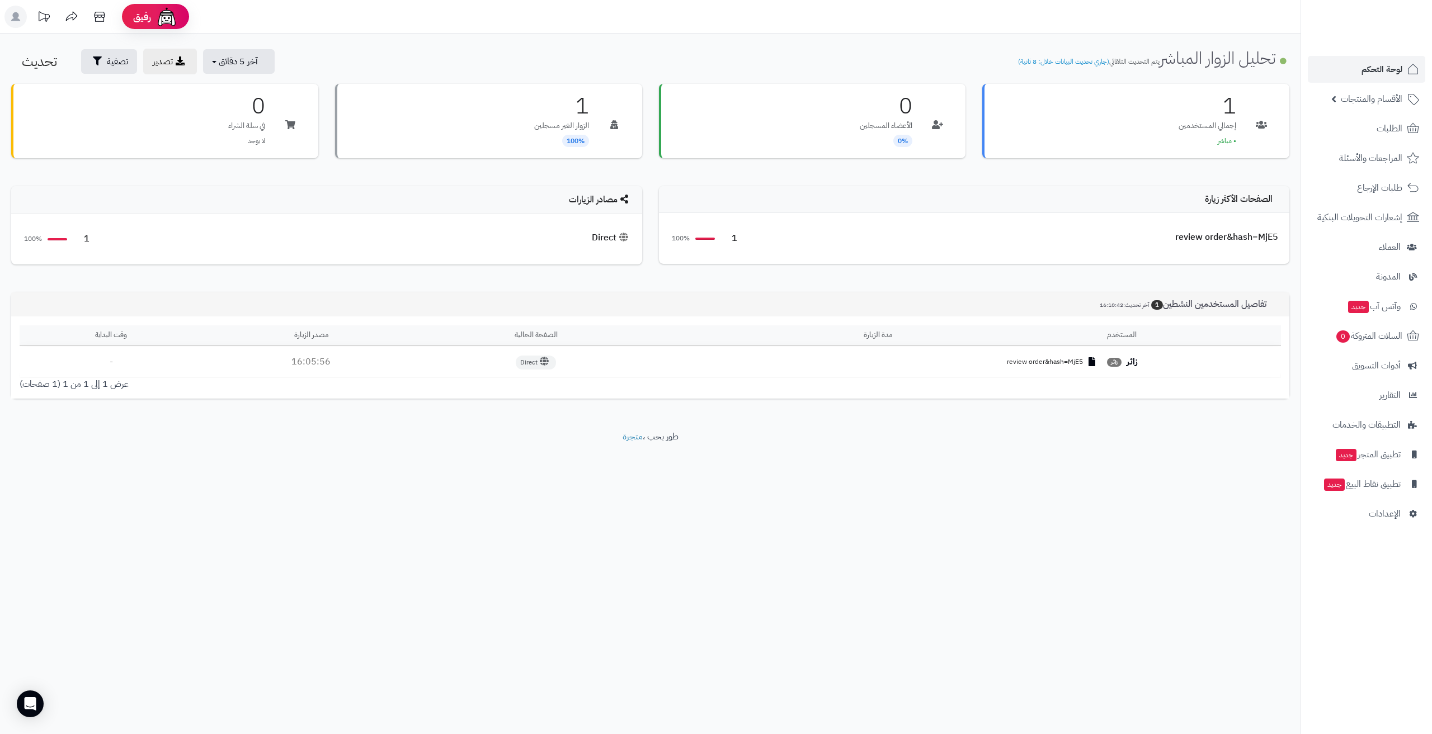
click at [1031, 362] on span "review order&hash=MjE5" at bounding box center [1045, 362] width 76 height 10
click at [1227, 143] on span "• مباشر" at bounding box center [1226, 140] width 18 height 10
click at [1226, 143] on span "• مباشر" at bounding box center [1226, 140] width 18 height 10
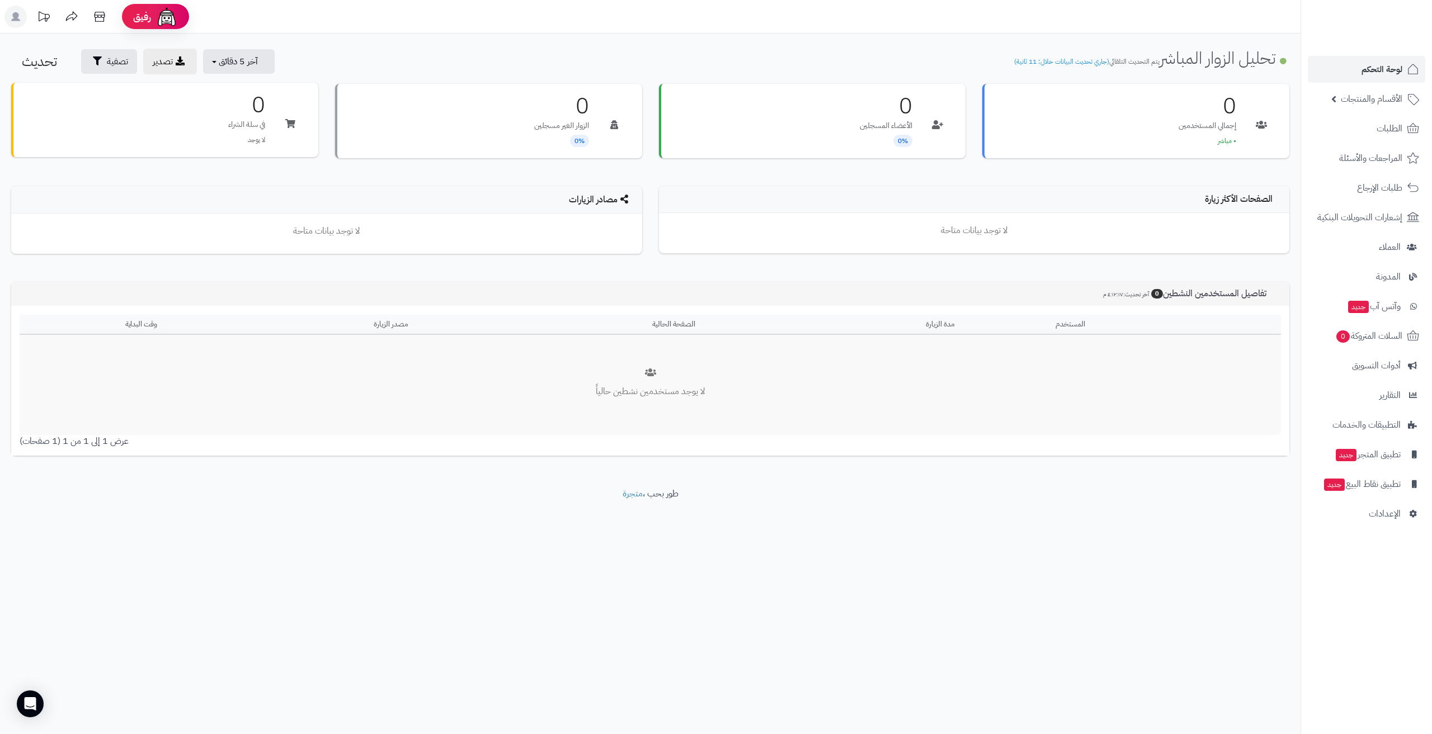
click at [257, 107] on h3 "0" at bounding box center [246, 105] width 37 height 22
click at [293, 124] on icon at bounding box center [290, 123] width 10 height 9
click at [589, 101] on div "0 الزوار الغير مسجلين 0%" at bounding box center [488, 120] width 307 height 74
click at [581, 115] on h3 "0" at bounding box center [561, 105] width 55 height 22
click at [874, 122] on p "الأعضاء المسجلين" at bounding box center [886, 124] width 53 height 11
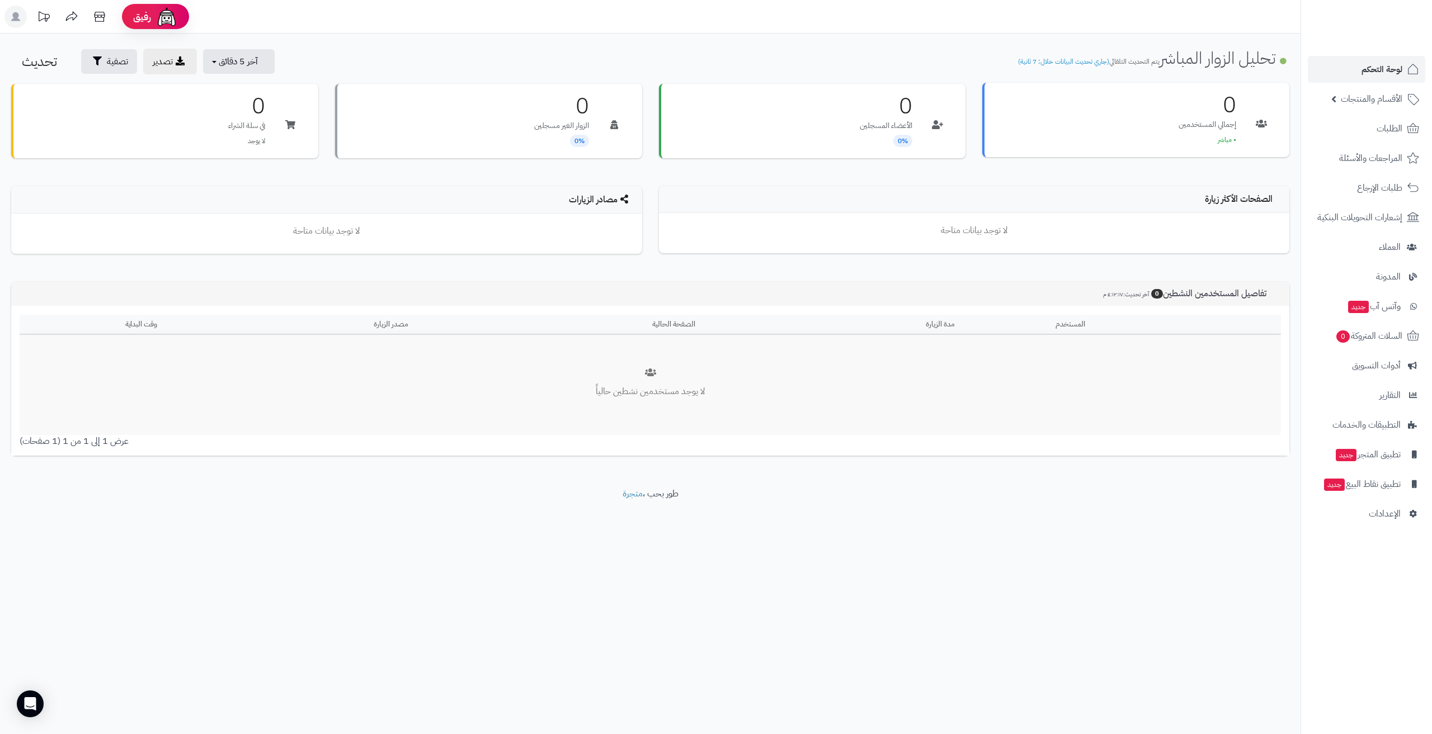
click at [1154, 128] on div "0 إجمالي المستخدمين • مباشر" at bounding box center [1135, 120] width 307 height 74
drag, startPoint x: 119, startPoint y: 443, endPoint x: 44, endPoint y: 457, distance: 76.7
click at [44, 457] on div "**********" at bounding box center [650, 261] width 1300 height 454
click at [38, 447] on div "عرض 1 إلى 1 من 1 (1 صفحات)" at bounding box center [330, 441] width 639 height 13
drag, startPoint x: 23, startPoint y: 443, endPoint x: 317, endPoint y: 384, distance: 299.4
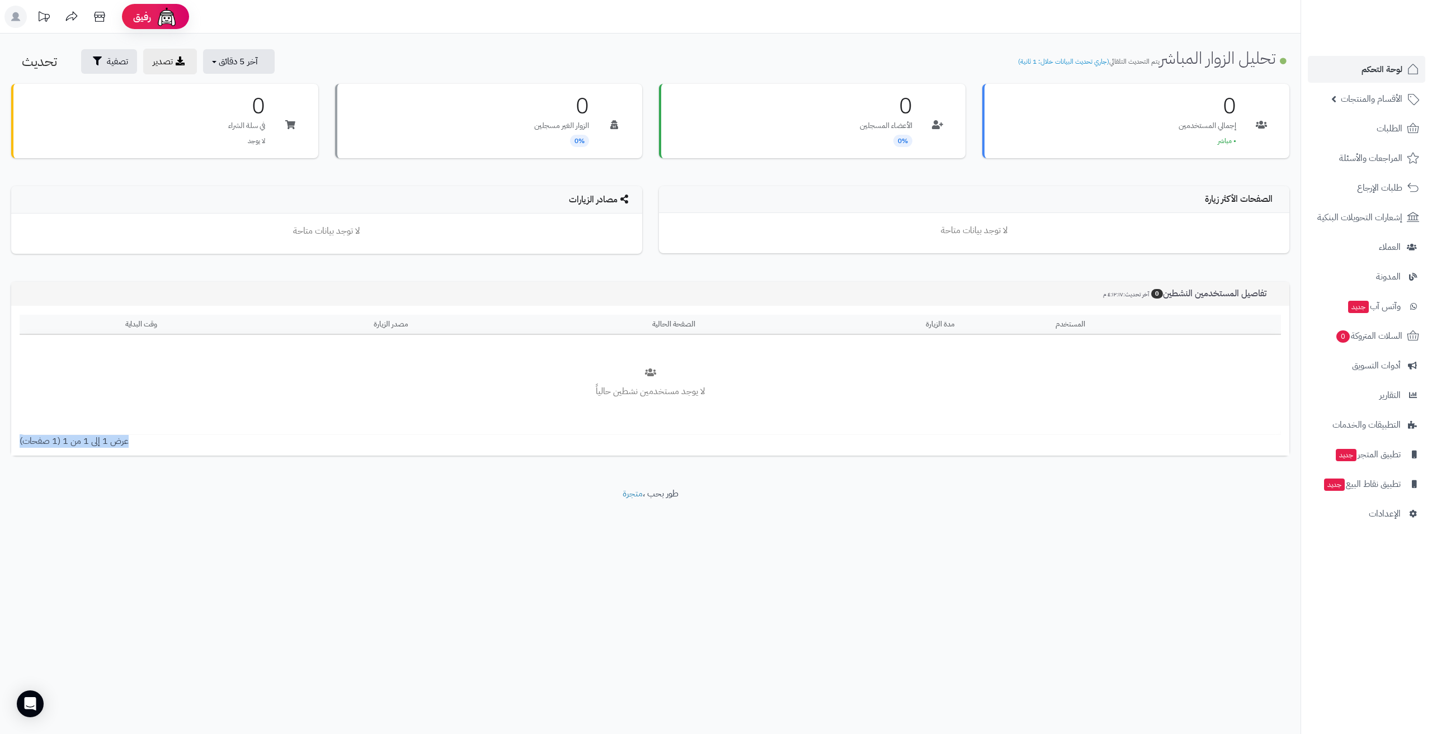
click at [256, 400] on div "المستخدم مدة الزيارة الصفحة الحالية مصدر الزيارة وقت البداية لا يوجد مستخدمين ن…" at bounding box center [650, 381] width 1278 height 150
click at [794, 121] on div "0 الأعضاء المسجلين 0%" at bounding box center [812, 120] width 307 height 74
click at [548, 129] on p "الزوار الغير مسجلين" at bounding box center [561, 124] width 55 height 11
click at [265, 141] on div "0 في سلة الشراء لا يوجد" at bounding box center [164, 120] width 307 height 74
drag, startPoint x: 916, startPoint y: 226, endPoint x: 1042, endPoint y: 225, distance: 126.4
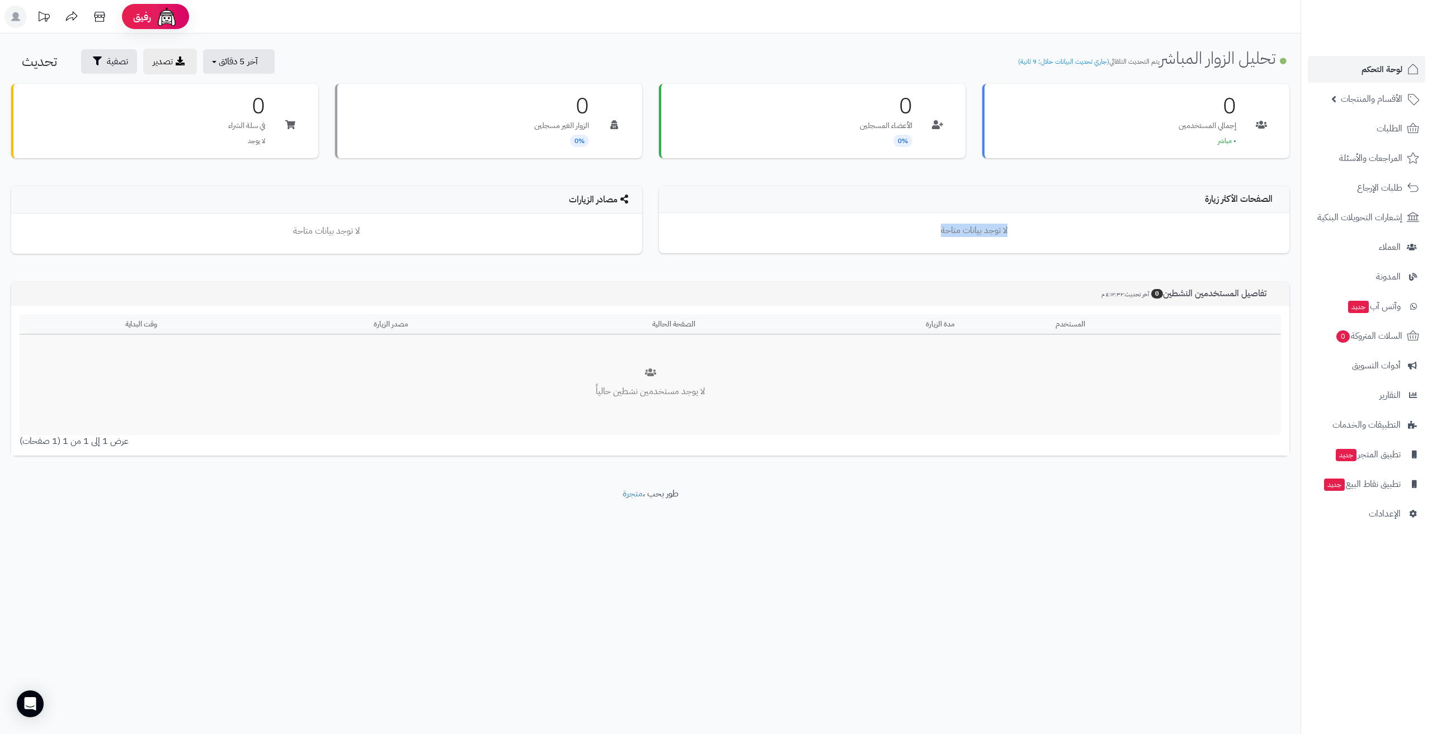
click at [1042, 225] on p "لا توجد بيانات متاحة" at bounding box center [974, 230] width 608 height 13
drag, startPoint x: 290, startPoint y: 242, endPoint x: 486, endPoint y: 219, distance: 197.1
click at [468, 219] on div "لا توجد بيانات متاحة" at bounding box center [326, 234] width 631 height 40
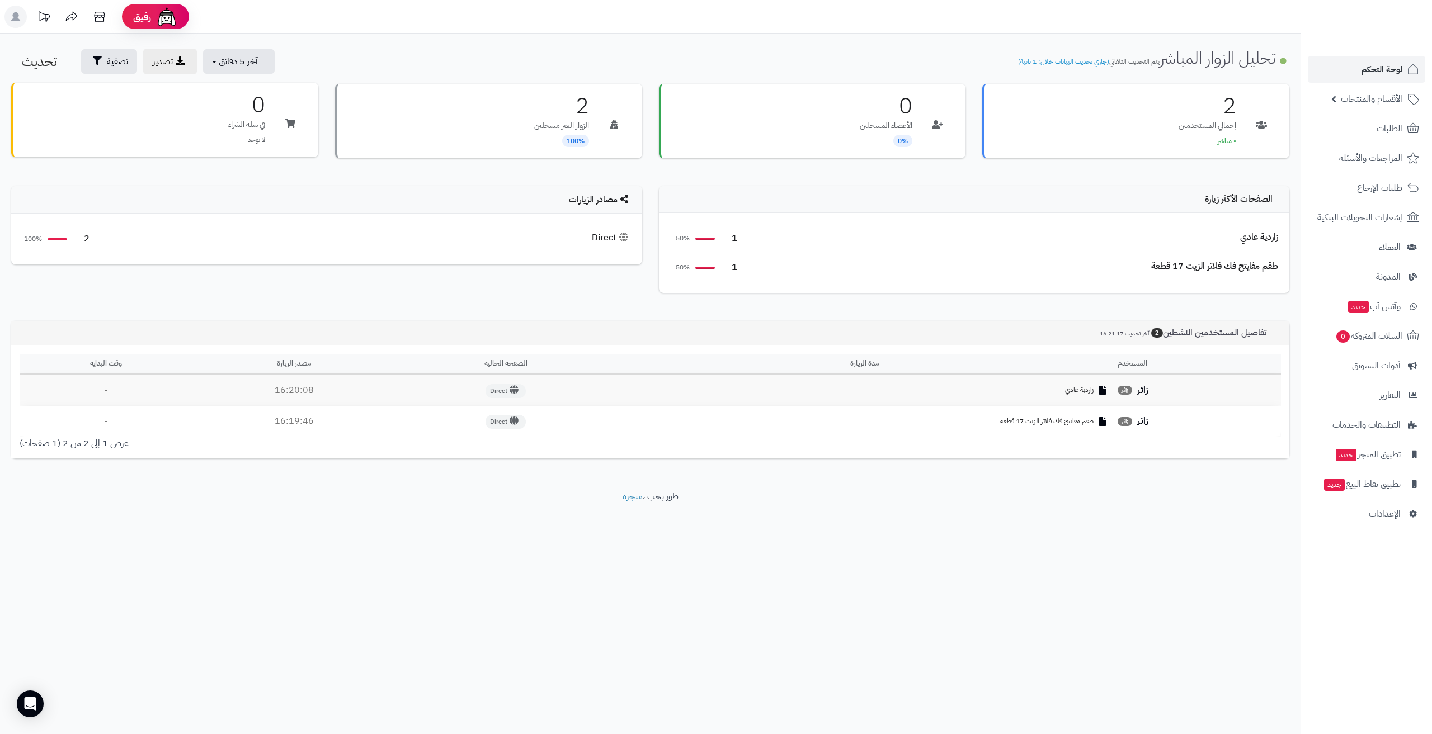
drag, startPoint x: 245, startPoint y: 108, endPoint x: 271, endPoint y: 110, distance: 26.4
click at [271, 110] on div "0 في سلة الشراء لا يوجد" at bounding box center [164, 120] width 307 height 74
click at [224, 128] on div "0 في سلة الشراء لا يوجد" at bounding box center [164, 121] width 307 height 74
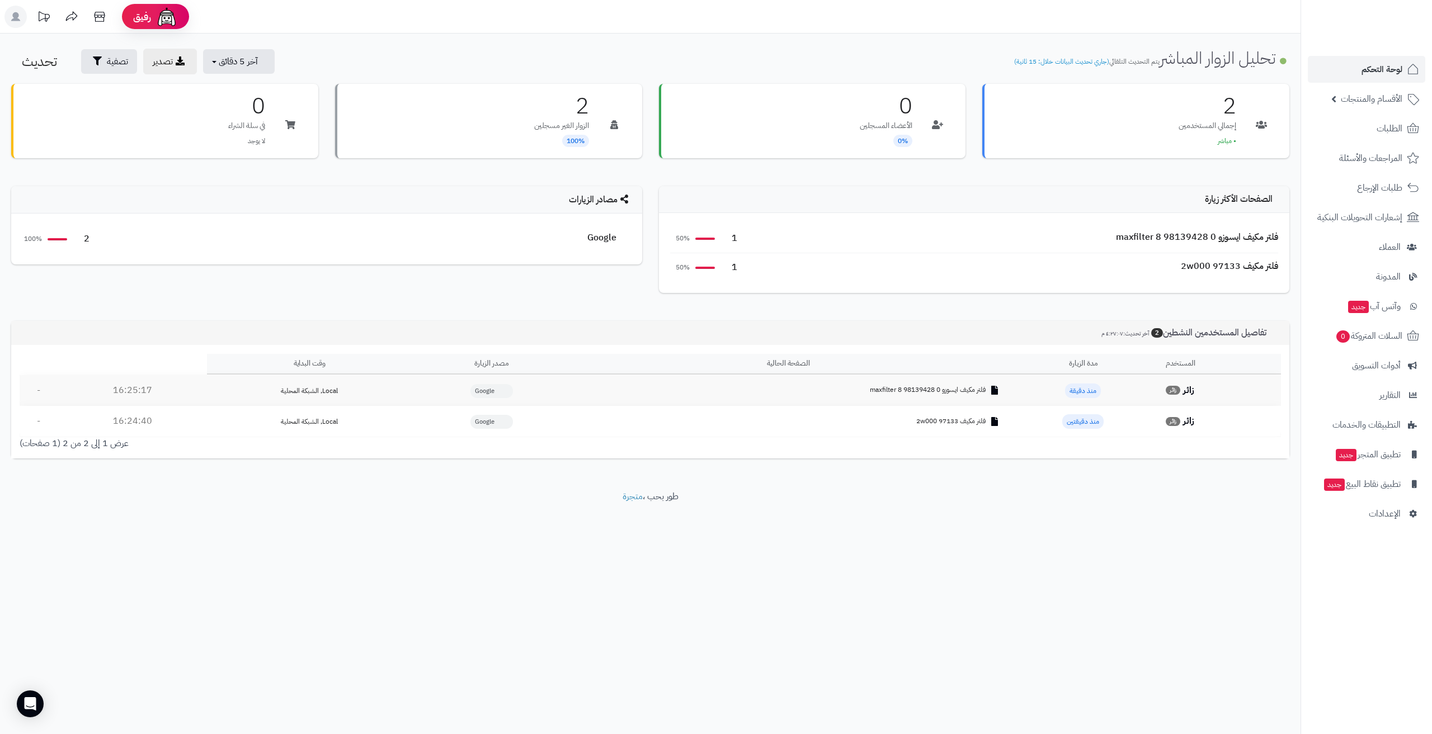
click at [224, 128] on div "0 في سلة الشراء لا يوجد" at bounding box center [164, 121] width 307 height 74
